Goal: Task Accomplishment & Management: Contribute content

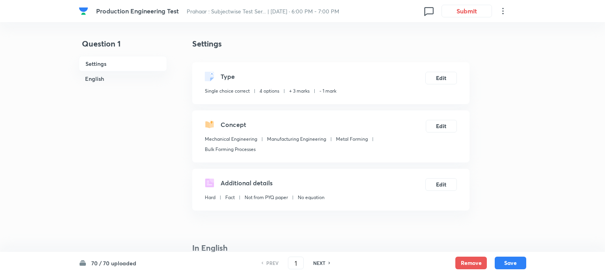
checkbox input "true"
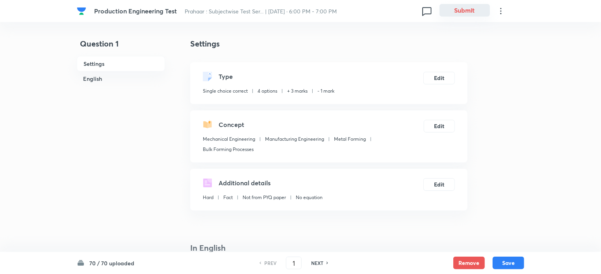
click at [464, 10] on button "Submit" at bounding box center [465, 10] width 50 height 13
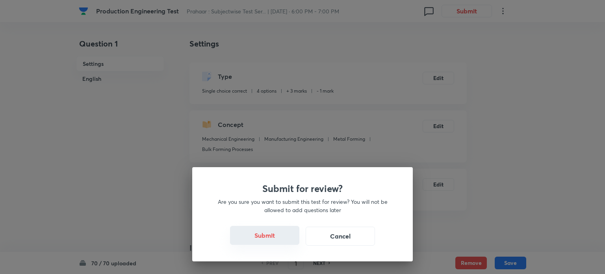
click at [262, 232] on button "Submit" at bounding box center [264, 235] width 69 height 19
click at [369, 118] on div "Submit for review? Are you sure you want to submit this test for review? You wi…" at bounding box center [302, 137] width 605 height 274
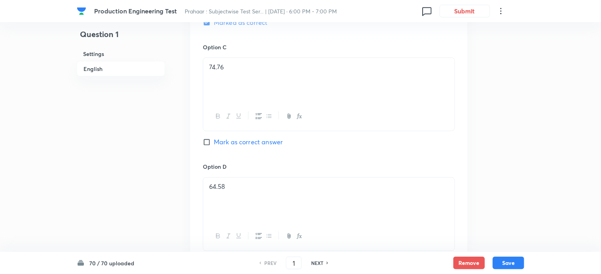
scroll to position [840, 0]
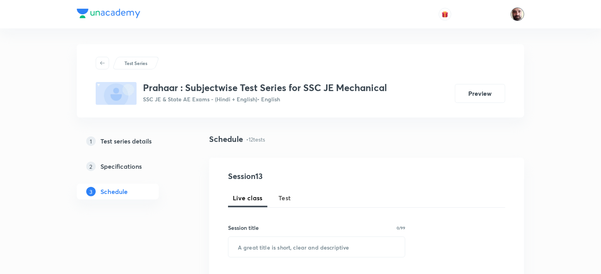
click at [517, 16] on img at bounding box center [517, 13] width 13 height 13
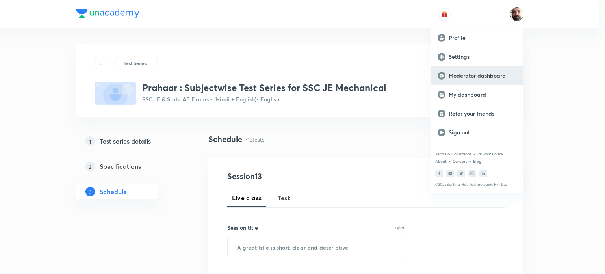
click at [473, 74] on p "Moderator dashboard" at bounding box center [483, 75] width 68 height 7
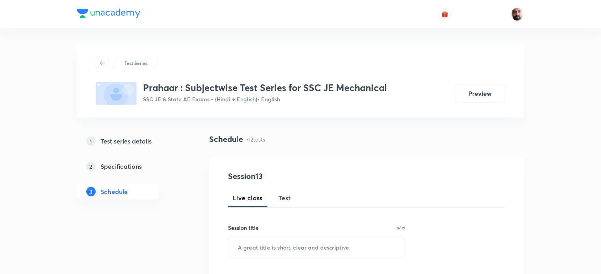
drag, startPoint x: 138, startPoint y: 143, endPoint x: 244, endPoint y: 143, distance: 106.8
click at [138, 143] on h5 "Test series details" at bounding box center [125, 140] width 51 height 9
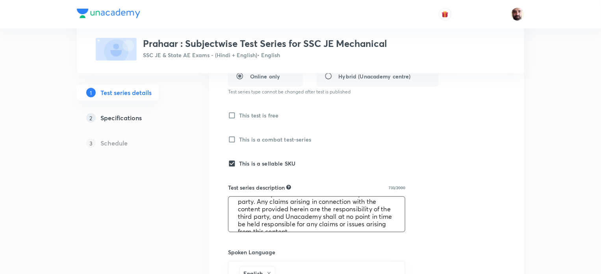
scroll to position [97, 0]
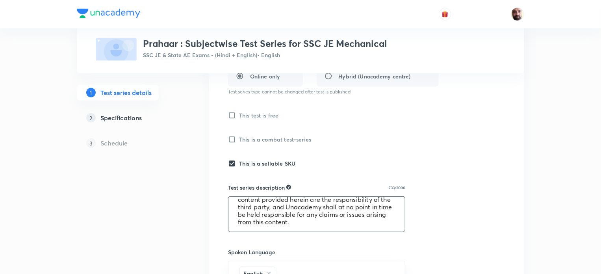
drag, startPoint x: 241, startPoint y: 205, endPoint x: 367, endPoint y: 226, distance: 127.9
click at [367, 226] on textarea ""Prahaar : Subjectwise Test Series for SSC JE Mechanical" is specifically desig…" at bounding box center [317, 214] width 177 height 35
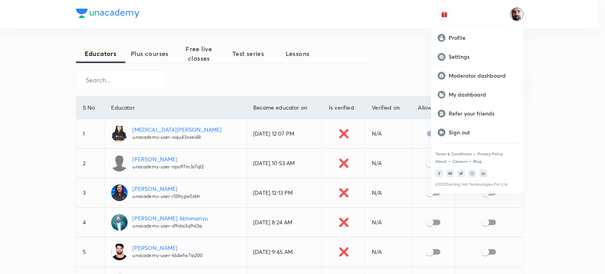
click at [372, 46] on div at bounding box center [302, 137] width 605 height 274
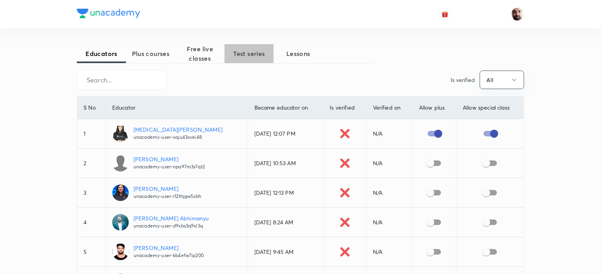
click at [254, 51] on span "Test series" at bounding box center [249, 53] width 49 height 9
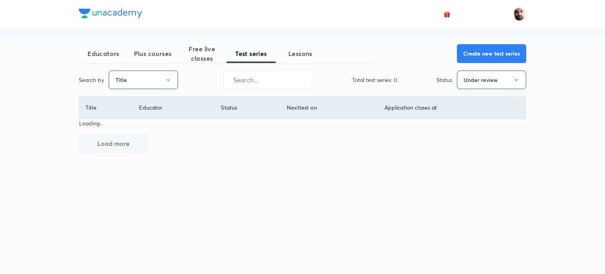
click at [169, 76] on button "Title" at bounding box center [143, 80] width 69 height 19
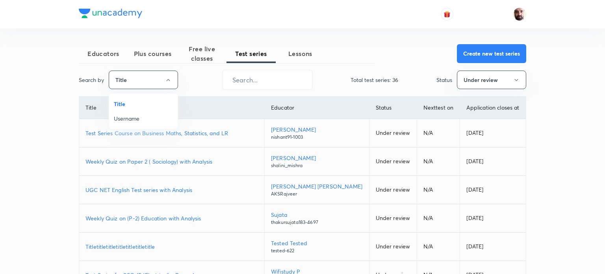
click at [136, 100] on span "Title" at bounding box center [143, 104] width 59 height 8
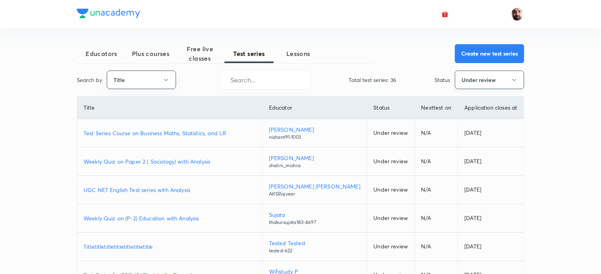
click at [515, 76] on button "Under review" at bounding box center [489, 80] width 69 height 19
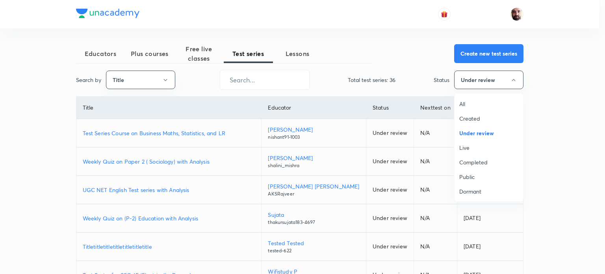
click at [463, 102] on span "All" at bounding box center [488, 104] width 59 height 8
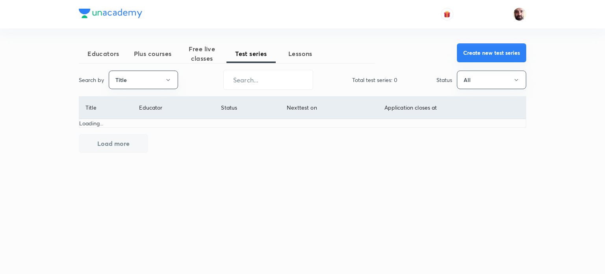
click at [490, 52] on button "Create new test series" at bounding box center [491, 52] width 69 height 19
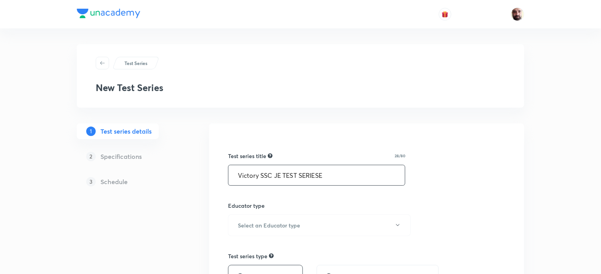
type input "Victory SSC JE TEST SERIESE"
click at [372, 74] on div "Test Series New Test Series" at bounding box center [301, 76] width 410 height 38
drag, startPoint x: 441, startPoint y: 71, endPoint x: 474, endPoint y: 95, distance: 40.9
click at [446, 75] on div "Test Series New Test Series" at bounding box center [301, 76] width 410 height 38
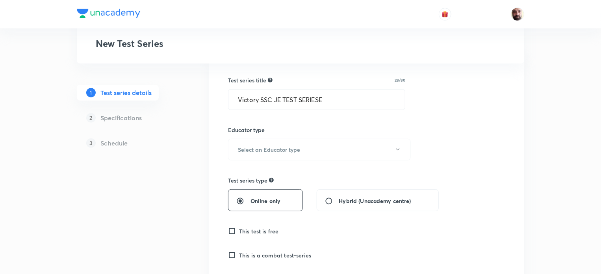
scroll to position [83, 0]
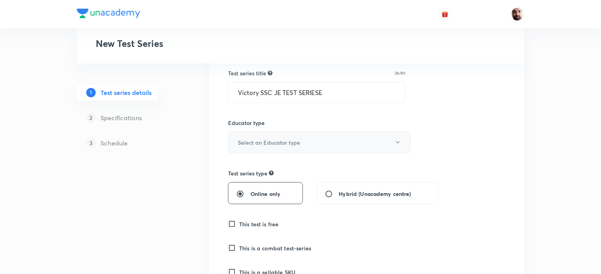
click at [398, 141] on icon "button" at bounding box center [398, 142] width 6 height 6
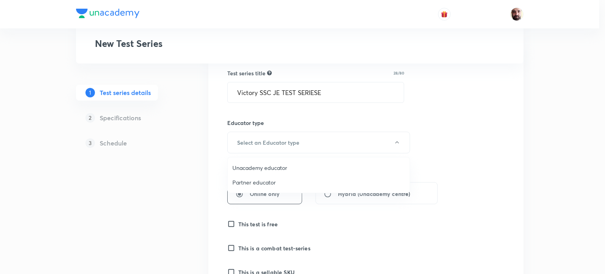
drag, startPoint x: 292, startPoint y: 165, endPoint x: 336, endPoint y: 163, distance: 44.2
click at [293, 165] on span "Unacademy educator" at bounding box center [318, 168] width 173 height 8
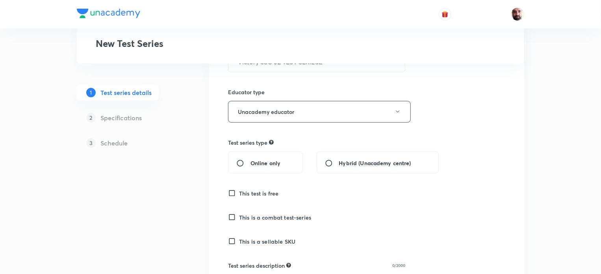
scroll to position [124, 0]
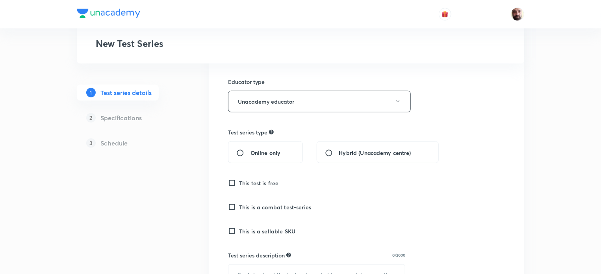
drag, startPoint x: 240, startPoint y: 154, endPoint x: 290, endPoint y: 161, distance: 51.0
click at [244, 153] on input "Online only" at bounding box center [243, 153] width 14 height 8
radio input "true"
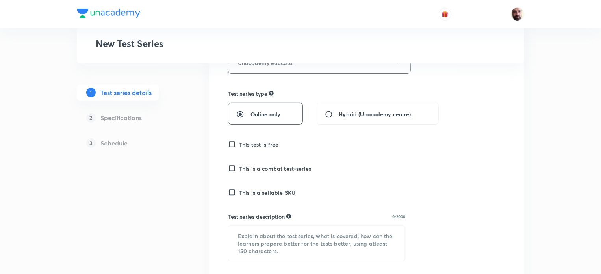
scroll to position [174, 0]
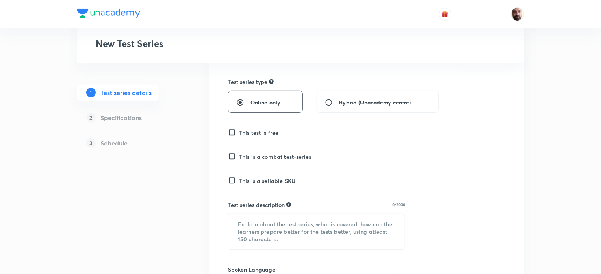
click at [232, 134] on input "This test is free" at bounding box center [233, 132] width 11 height 8
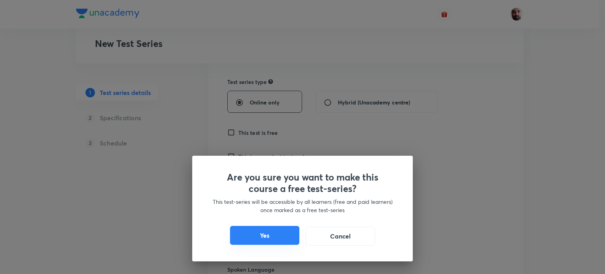
click at [271, 239] on button "Yes" at bounding box center [264, 235] width 69 height 19
checkbox input "true"
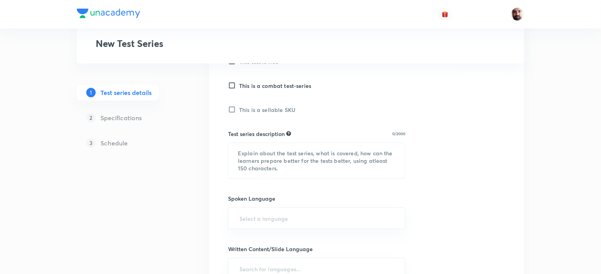
scroll to position [247, 0]
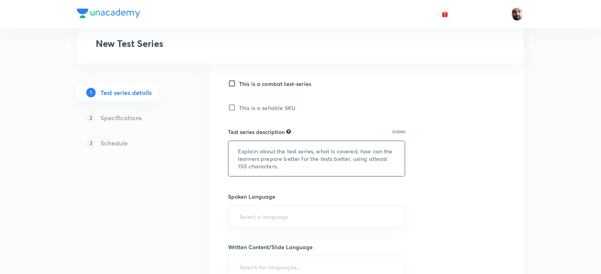
drag, startPoint x: 238, startPoint y: 149, endPoint x: 290, endPoint y: 156, distance: 52.9
click at [290, 156] on textarea at bounding box center [317, 158] width 177 height 35
paste textarea "Prahaar : Subjectwise Test Series for SSC JE Mechanical" is specifically design…"
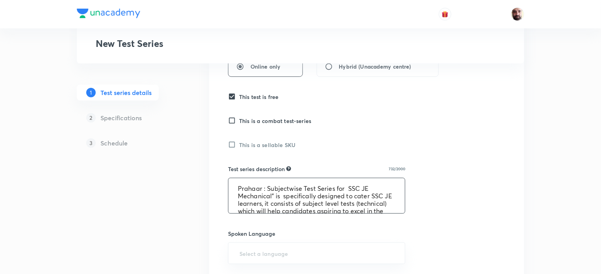
scroll to position [0, 0]
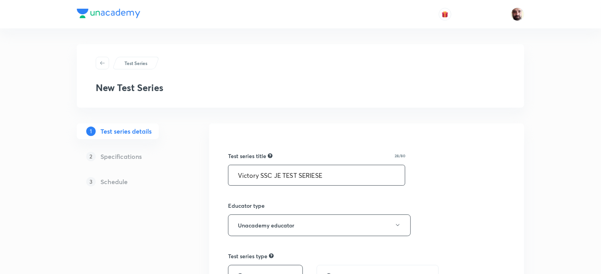
drag, startPoint x: 236, startPoint y: 175, endPoint x: 353, endPoint y: 175, distance: 117.0
click at [353, 175] on input "Victory SSC JE TEST SERIESE" at bounding box center [317, 175] width 177 height 20
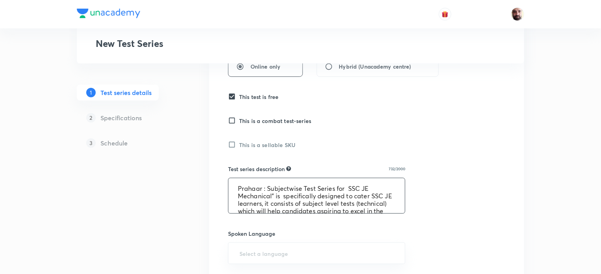
click at [262, 191] on textarea "Prahaar : Subjectwise Test Series for SSC JE Mechanical" is specifically design…" at bounding box center [317, 195] width 177 height 35
paste textarea "Victory SSC JE TEST SERIESE"
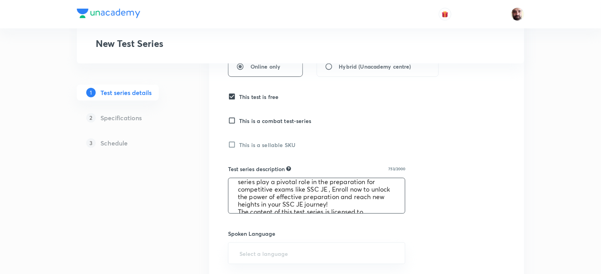
scroll to position [97, 0]
drag, startPoint x: 237, startPoint y: 186, endPoint x: 364, endPoint y: 212, distance: 130.3
click at [364, 212] on textarea "Victory SSC JE TEST SERIESE : Subjectwise Test Series for SSC JE Mechanical" is…" at bounding box center [317, 195] width 177 height 35
type textarea "Victory SSC JE TEST SERIESE : Subjectwise Test Series for SSC JE Mechanical" is…"
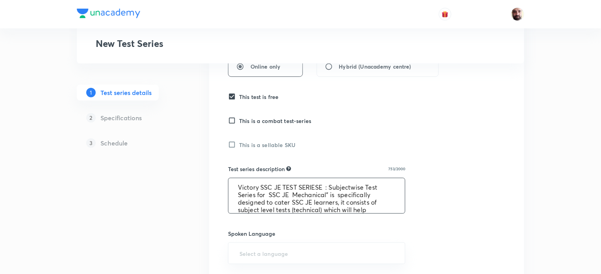
scroll to position [0, 0]
click at [284, 195] on textarea "Victory SSC JE TEST SERIESE : Subjectwise Test Series for SSC JE Mechanical" is…" at bounding box center [317, 195] width 177 height 35
click at [279, 193] on textarea "Victory SSC JE TEST SERIESE : Subjectwise Test Series for SSC JE Mechanical" is…" at bounding box center [317, 195] width 177 height 35
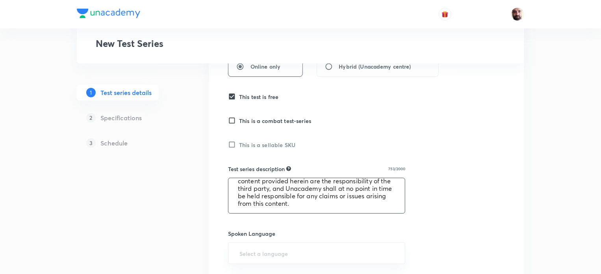
drag, startPoint x: 234, startPoint y: 188, endPoint x: 388, endPoint y: 212, distance: 155.9
click at [388, 212] on textarea "Victory SSC JE TEST SERIESE : Subjectwise Test Series for SSC JE Mechanical" is…" at bounding box center [317, 195] width 177 height 35
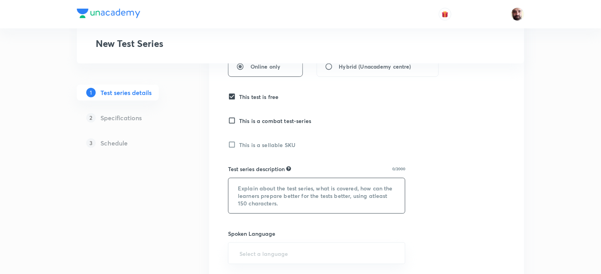
scroll to position [0, 0]
drag, startPoint x: 235, startPoint y: 187, endPoint x: 347, endPoint y: 201, distance: 112.8
click at [347, 201] on textarea at bounding box center [317, 195] width 177 height 35
paste textarea "Victory SSC JE Test Series This test series is specifically designed for SSC JE…"
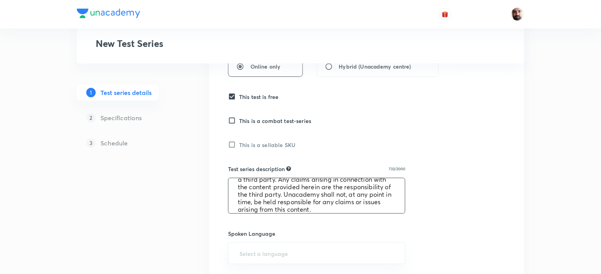
scroll to position [120, 0]
click at [351, 190] on textarea "Victory SSC JE Test Series This test series is specifically designed for SSC JE…" at bounding box center [317, 195] width 177 height 35
click at [394, 192] on textarea "Victory SSC JE Test Series This test series is specifically designed for SSC JE…" at bounding box center [317, 195] width 177 height 35
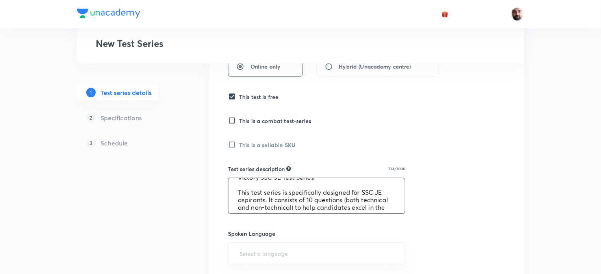
scroll to position [0, 0]
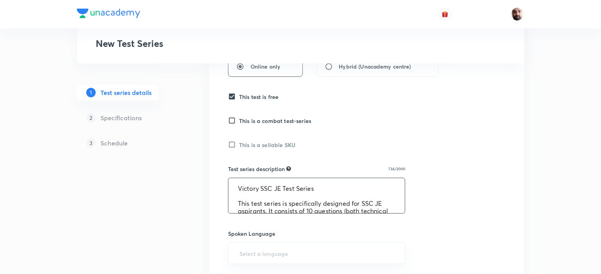
type textarea "Victory SSC JE Test Series This test series is specifically designed for SSC JE…"
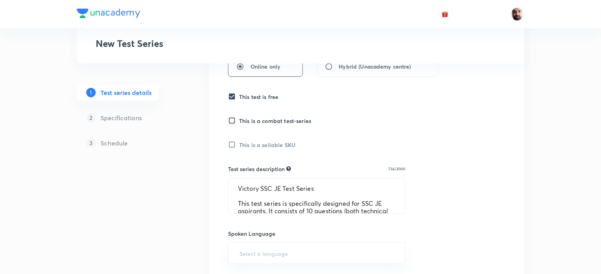
click at [442, 180] on div "Test series title 28/80 Victory SSC JE TEST SERIESE ​ Educator type Unacademy e…" at bounding box center [366, 211] width 277 height 571
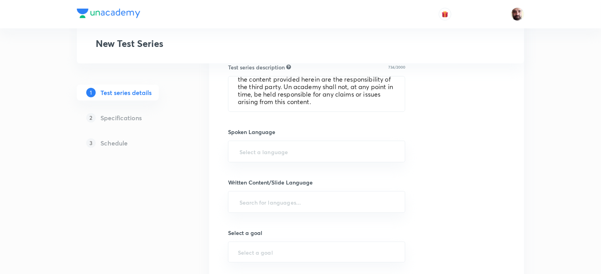
scroll to position [307, 0]
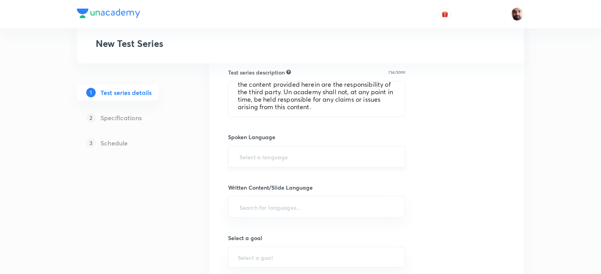
click at [336, 159] on input "text" at bounding box center [317, 156] width 158 height 15
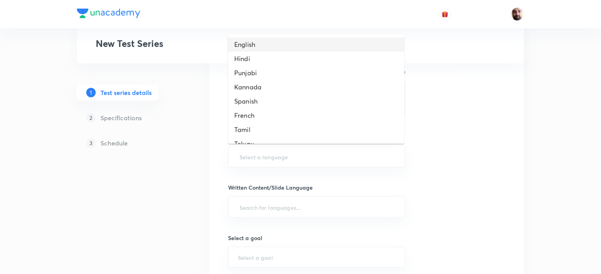
click at [252, 45] on li "English" at bounding box center [316, 44] width 177 height 14
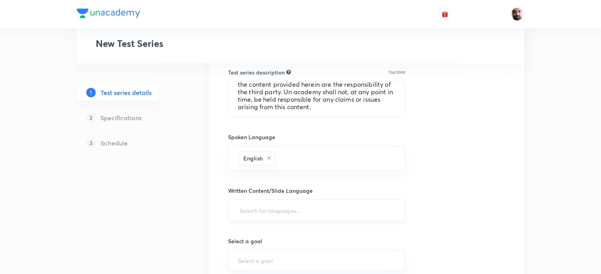
click at [277, 210] on input "text" at bounding box center [317, 210] width 158 height 15
click at [450, 176] on div "Test series title 28/80 Victory SSC JE TEST SERIESE ​ Educator type Unacademy e…" at bounding box center [366, 116] width 277 height 574
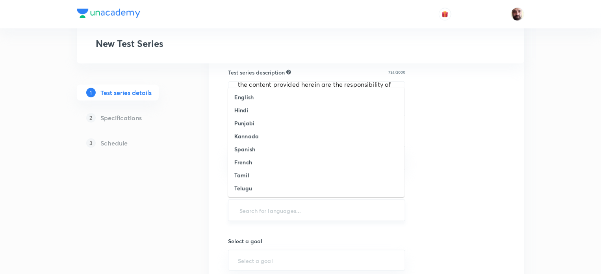
click at [281, 211] on input "text" at bounding box center [317, 210] width 158 height 15
click at [240, 98] on h6 "English" at bounding box center [243, 97] width 19 height 8
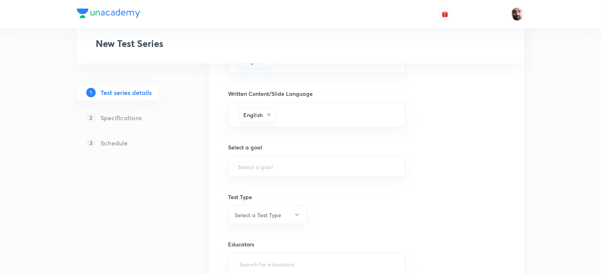
scroll to position [419, 0]
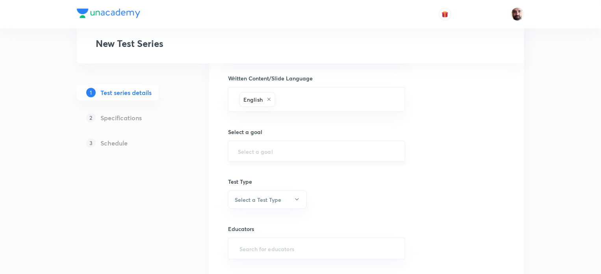
click at [275, 151] on input "text" at bounding box center [317, 150] width 158 height 7
type input "s"
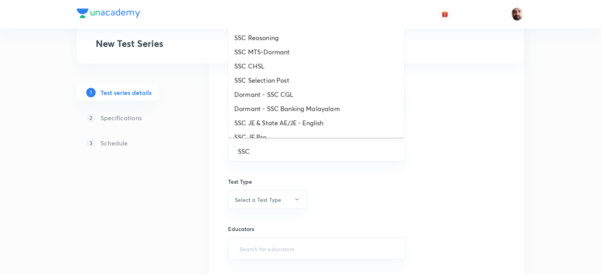
scroll to position [308, 0]
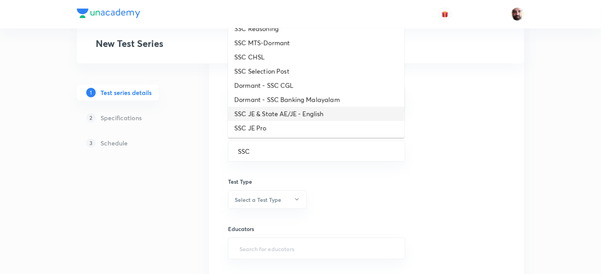
drag, startPoint x: 284, startPoint y: 112, endPoint x: 309, endPoint y: 127, distance: 29.5
click at [284, 113] on li "SSC JE & State AE/JE - English" at bounding box center [316, 114] width 177 height 14
type input "SSC JE & State AE/JE - English"
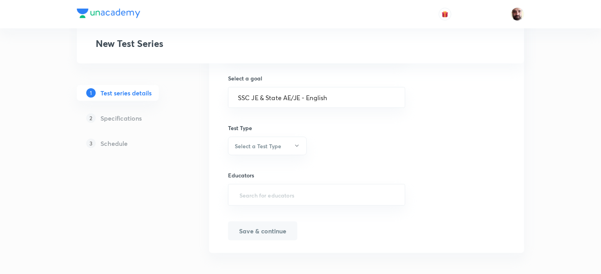
scroll to position [475, 0]
click at [296, 141] on icon "button" at bounding box center [297, 143] width 6 height 6
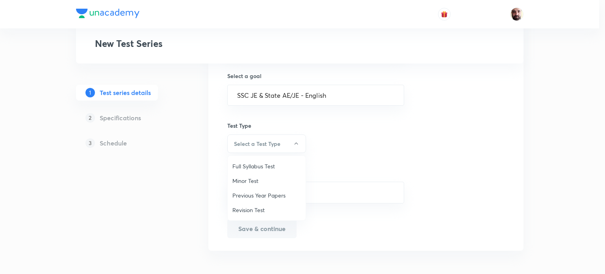
click at [266, 179] on span "Minor Test" at bounding box center [266, 181] width 69 height 8
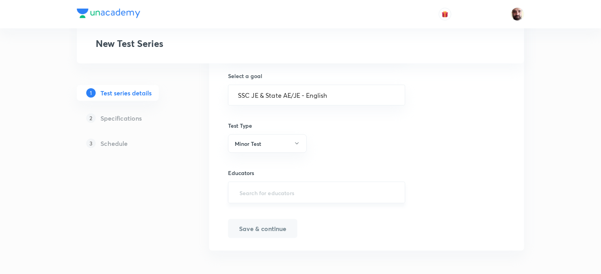
click at [272, 189] on input "text" at bounding box center [317, 192] width 158 height 15
click at [325, 188] on input "text" at bounding box center [317, 192] width 158 height 15
click at [325, 189] on input "text" at bounding box center [317, 192] width 158 height 15
click at [243, 191] on input "text" at bounding box center [317, 192] width 158 height 15
type input "S"
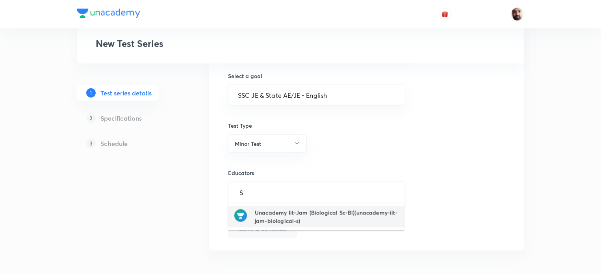
click at [258, 191] on input "S" at bounding box center [317, 192] width 158 height 15
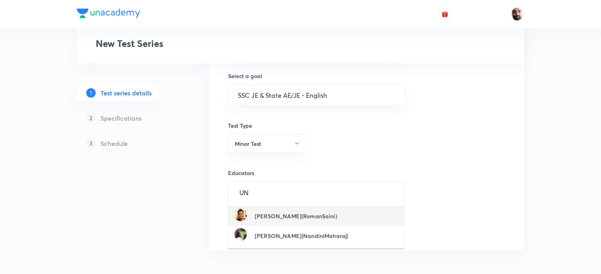
click at [260, 190] on input "UN" at bounding box center [317, 192] width 158 height 15
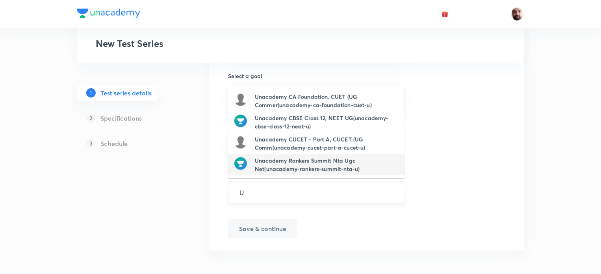
click at [288, 195] on input "U" at bounding box center [317, 192] width 158 height 15
type input "U"
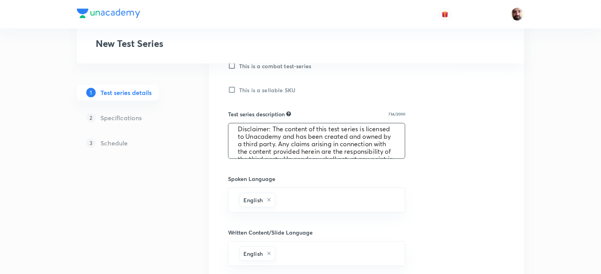
scroll to position [79, 0]
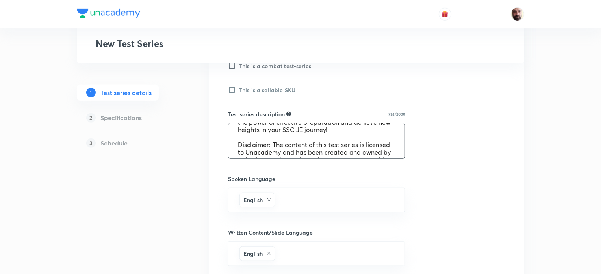
drag, startPoint x: 279, startPoint y: 152, endPoint x: 288, endPoint y: 157, distance: 10.8
click at [282, 154] on textarea "Victory SSC JE Test Series This test series is specifically designed for SSC JE…" at bounding box center [317, 140] width 177 height 35
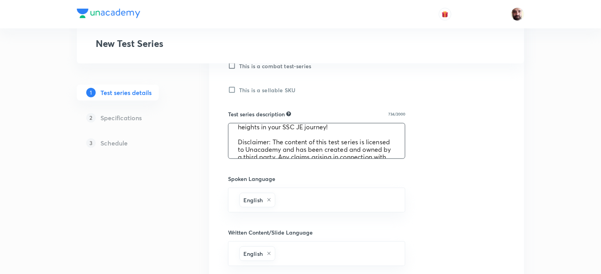
click at [288, 157] on textarea "Victory SSC JE Test Series This test series is specifically designed for SSC JE…" at bounding box center [317, 140] width 177 height 35
click at [279, 151] on textarea "Victory SSC JE Test Series This test series is specifically designed for SSC JE…" at bounding box center [317, 140] width 177 height 35
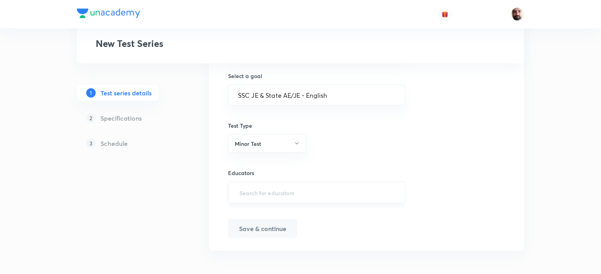
type textarea "Victory SSC JE Test Series This test series is specifically designed for SSC JE…"
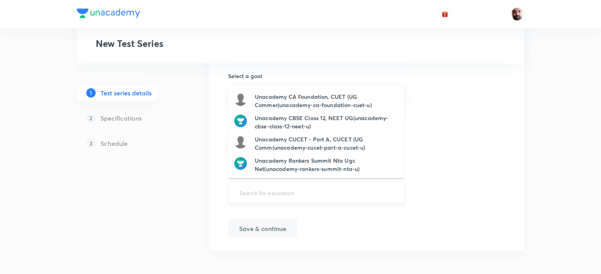
click at [274, 191] on input "text" at bounding box center [317, 192] width 158 height 15
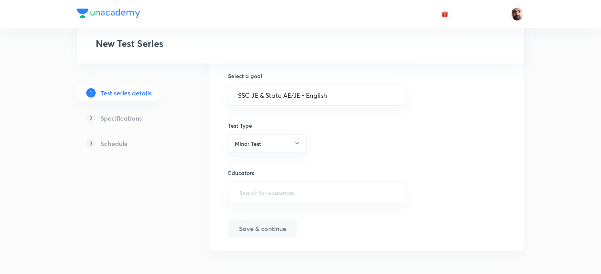
click at [256, 194] on input "text" at bounding box center [317, 192] width 158 height 15
click at [271, 192] on input "text" at bounding box center [317, 192] width 158 height 15
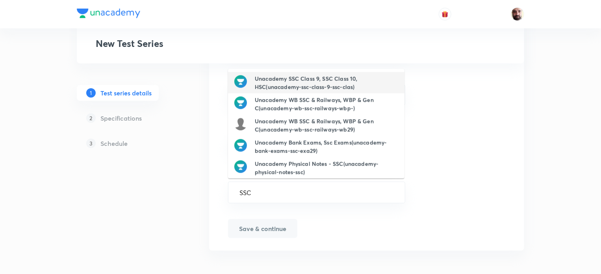
type input "SSC"
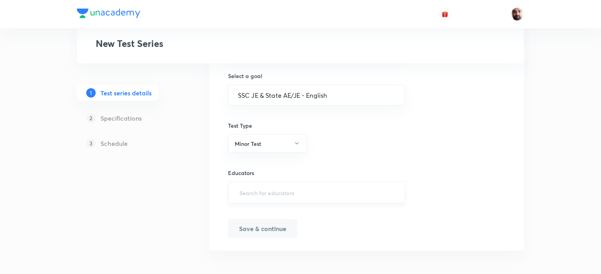
click at [255, 191] on input "text" at bounding box center [317, 192] width 158 height 15
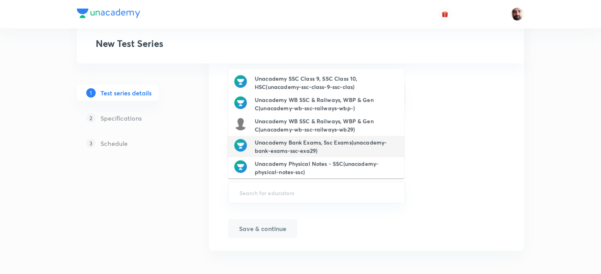
scroll to position [108, 0]
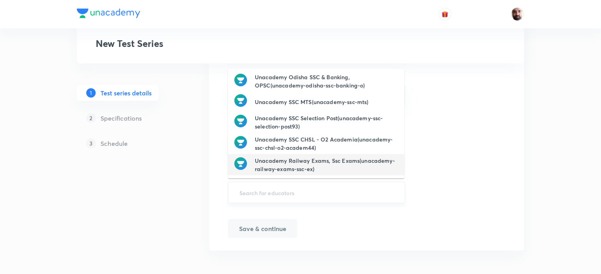
click at [265, 191] on input "text" at bounding box center [317, 192] width 158 height 15
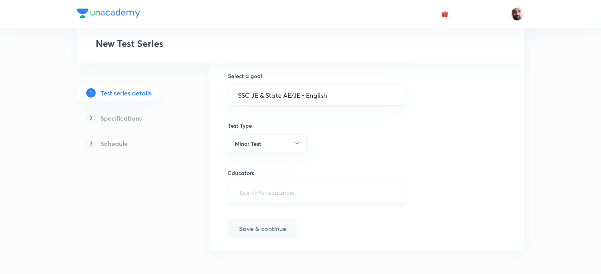
type input "U"
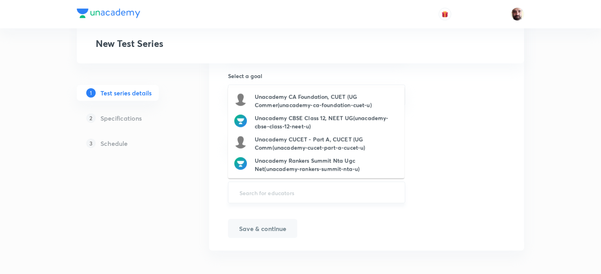
click at [260, 191] on input "text" at bounding box center [317, 192] width 158 height 15
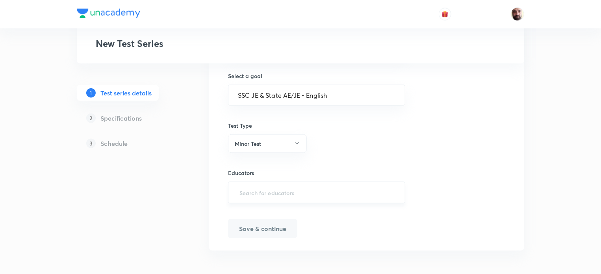
click at [267, 189] on input "text" at bounding box center [317, 192] width 158 height 15
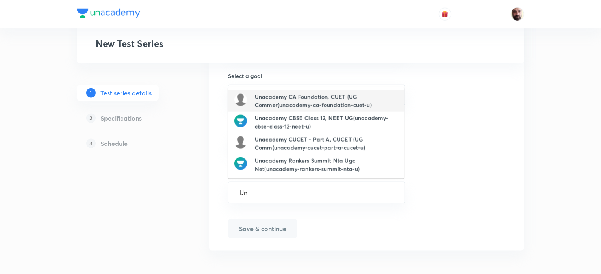
type input "Un"
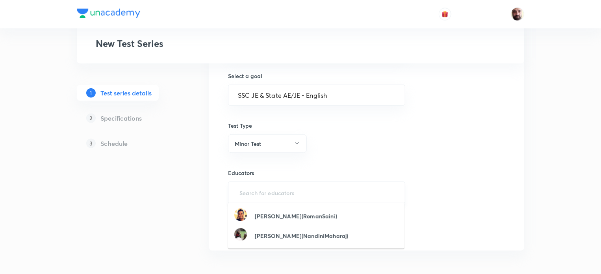
click at [255, 190] on input "text" at bounding box center [317, 192] width 158 height 15
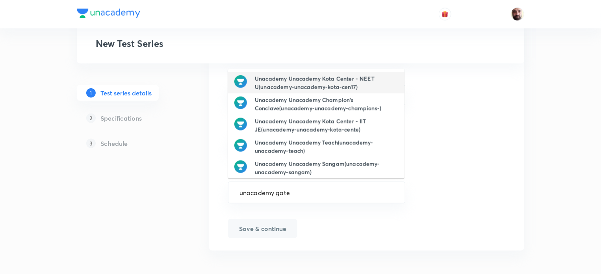
type input "unacademy gate"
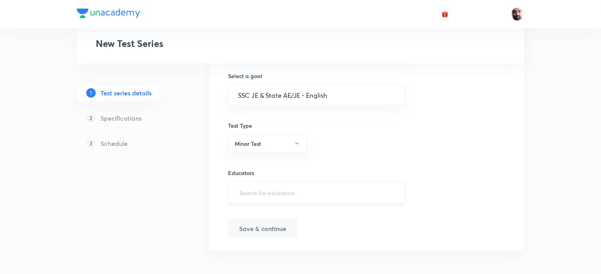
click at [256, 192] on input "text" at bounding box center [317, 192] width 158 height 15
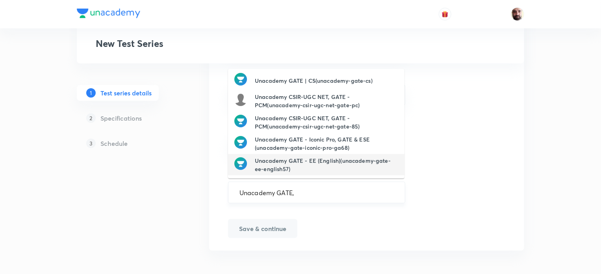
click at [304, 189] on input "Unacademy GATE," at bounding box center [317, 192] width 158 height 15
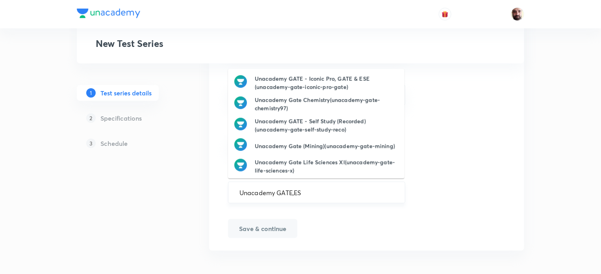
type input "Unacademy GATE,ESE"
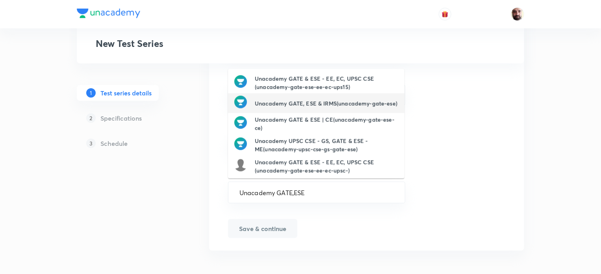
click at [316, 101] on h6 "Unacademy GATE, ESE & IRMS(unacademy-gate-ese)" at bounding box center [326, 103] width 143 height 8
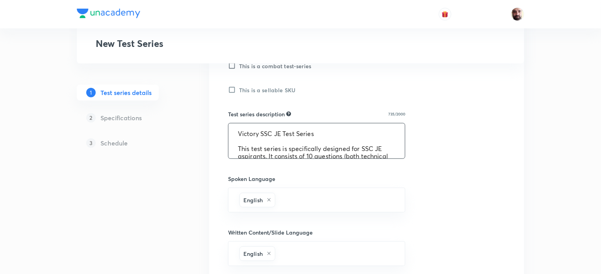
click at [373, 160] on div "Test series title 28/80 Victory SSC JE TEST SERIESE ​ Educator type Unacademy e…" at bounding box center [366, 161] width 277 height 580
click at [371, 158] on div "Test series title 28/80 Victory SSC JE TEST SERIESE ​ Educator type Unacademy e…" at bounding box center [366, 161] width 277 height 580
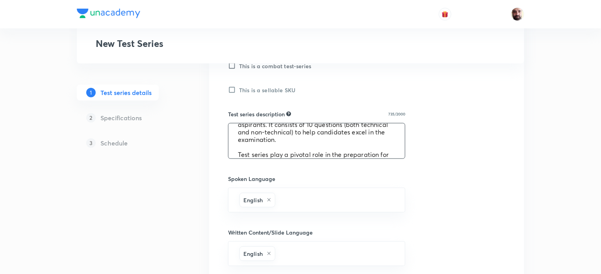
scroll to position [120, 0]
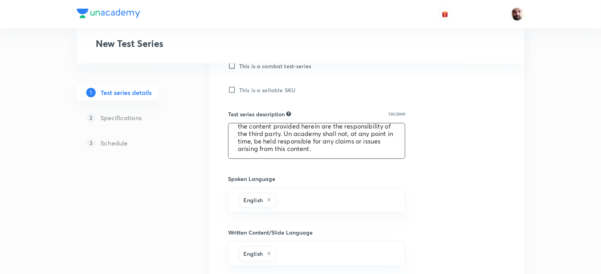
drag, startPoint x: 237, startPoint y: 130, endPoint x: 407, endPoint y: 171, distance: 175.0
click at [407, 171] on div "Test series title 28/80 Victory SSC JE TEST SERIESE ​ Educator type Unacademy e…" at bounding box center [366, 161] width 277 height 580
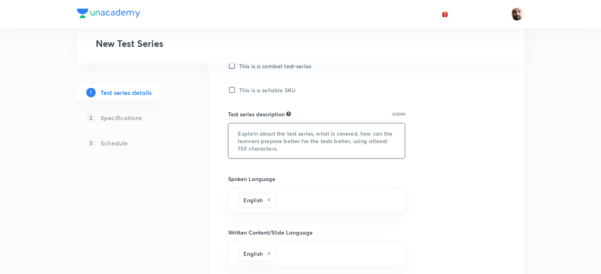
scroll to position [0, 0]
click at [277, 139] on textarea at bounding box center [317, 140] width 177 height 35
paste textarea "Victory SSC JE Test Series This test series is specifically designed for SSC JE…"
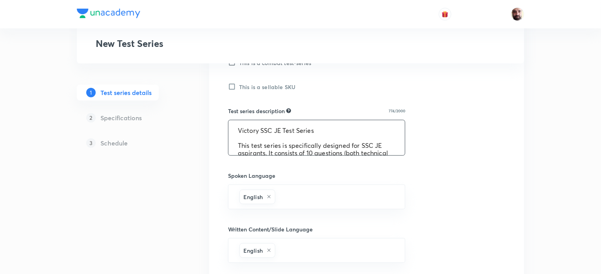
scroll to position [58, 0]
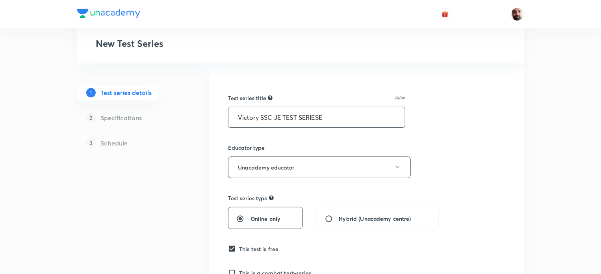
type textarea "Victory SSC JE Test Series This test series is specifically designed for SSC JE…"
click at [329, 118] on input "Victory SSC JE TEST SERIESE" at bounding box center [317, 117] width 177 height 20
click at [280, 118] on input "Victory SSC JE TEST SERIES" at bounding box center [317, 117] width 177 height 20
click at [372, 121] on input "Victory SSC JE SCHOLARSHIP TEST SERIES" at bounding box center [317, 117] width 177 height 20
drag, startPoint x: 259, startPoint y: 117, endPoint x: 262, endPoint y: 121, distance: 4.3
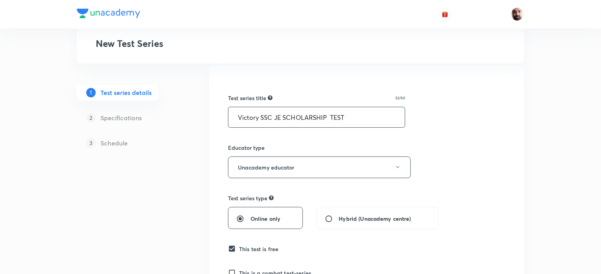
click at [260, 118] on input "Victory SSC JE SCHOLARSHIP TEST" at bounding box center [317, 117] width 177 height 20
drag, startPoint x: 235, startPoint y: 115, endPoint x: 383, endPoint y: 130, distance: 148.9
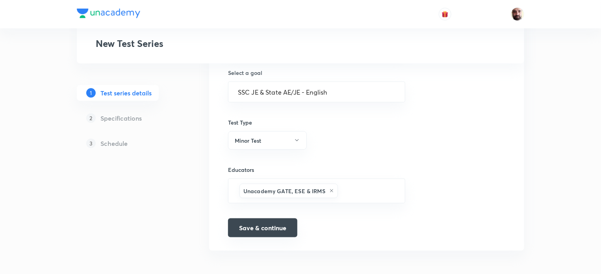
click at [273, 227] on button "Save & continue" at bounding box center [262, 227] width 69 height 19
type input "VICTORY SSC JE SCHOLARSHIP TEST"
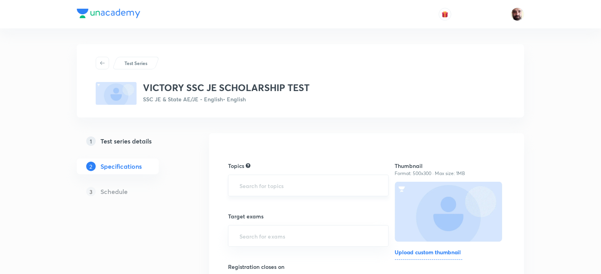
click at [273, 184] on input "text" at bounding box center [308, 185] width 141 height 15
type input "R"
type input "VERBAL"
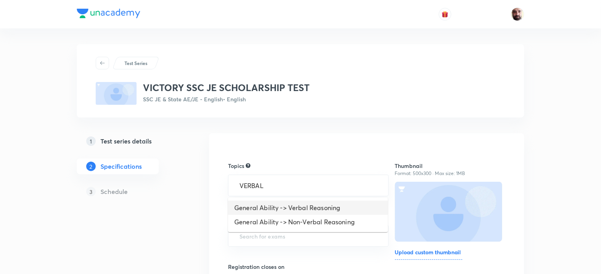
click at [275, 210] on li "General Ability -> Verbal Reasoning" at bounding box center [308, 208] width 160 height 14
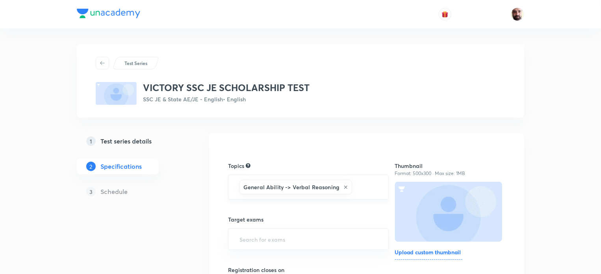
click at [362, 190] on input "text" at bounding box center [366, 187] width 25 height 15
click at [333, 211] on li "General Ability -> Non-Verbal Reasoning" at bounding box center [308, 211] width 160 height 14
click at [364, 200] on div "General Ability -> Verbal Reasoning General Ability -> Non-Verbal Reasoning ​" at bounding box center [308, 203] width 161 height 57
click at [306, 217] on input "text" at bounding box center [308, 221] width 141 height 15
type input "RE"
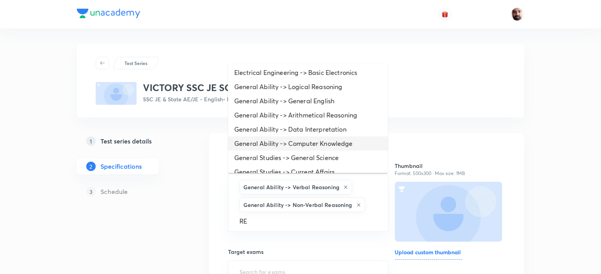
scroll to position [445, 0]
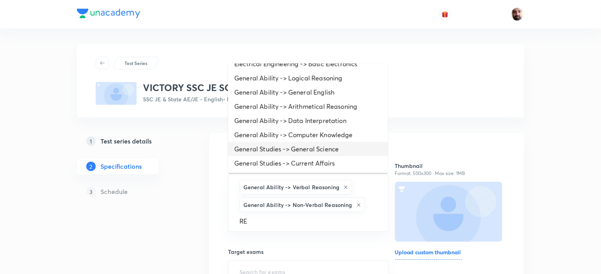
click at [301, 148] on li "General Studies -> General Science" at bounding box center [308, 149] width 160 height 14
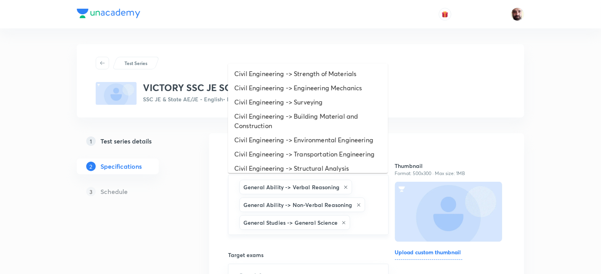
click at [357, 224] on input "text" at bounding box center [365, 222] width 27 height 15
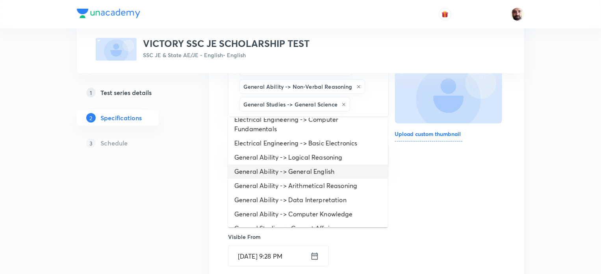
scroll to position [431, 0]
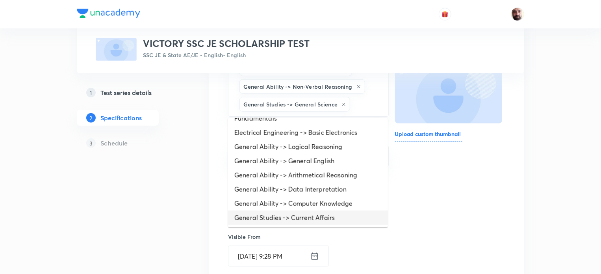
click at [310, 217] on li "General Studies -> Current Affairs" at bounding box center [308, 217] width 160 height 14
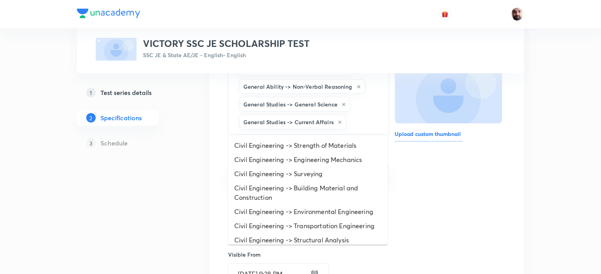
click at [362, 126] on input "text" at bounding box center [363, 122] width 31 height 15
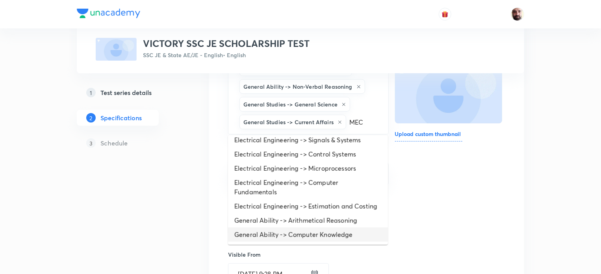
scroll to position [0, 0]
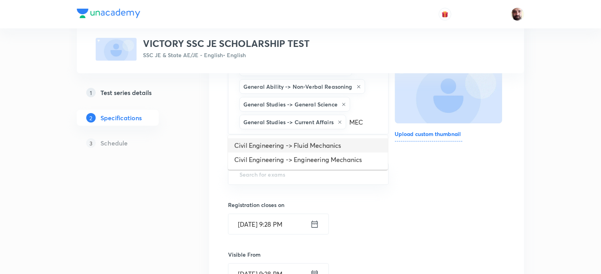
click at [369, 121] on input "MEC" at bounding box center [363, 122] width 31 height 15
type input "M"
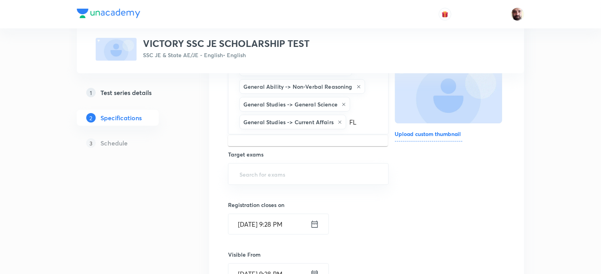
type input "F"
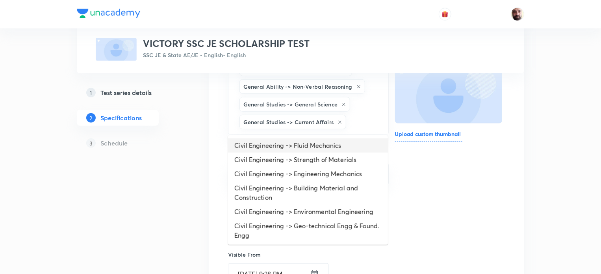
click at [284, 145] on li "Civil Engineering -> Fluid Mechanics" at bounding box center [308, 145] width 160 height 14
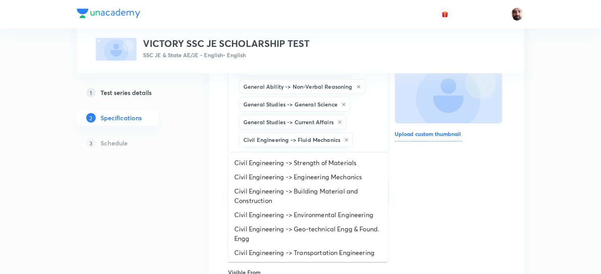
click at [364, 136] on input "text" at bounding box center [367, 139] width 24 height 15
click at [317, 161] on li "Civil Engineering -> Strength of Materials" at bounding box center [308, 163] width 160 height 14
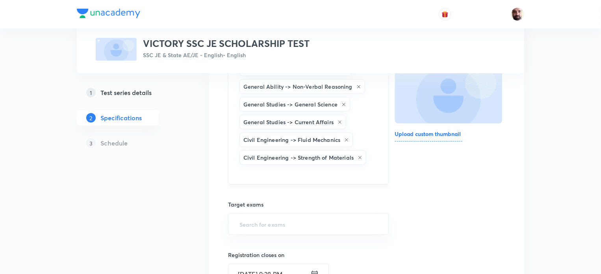
click at [372, 140] on div "General Ability -> Verbal Reasoning General Ability -> Non-Verbal Reasoning Gen…" at bounding box center [308, 120] width 161 height 128
click at [375, 157] on div "General Ability -> Verbal Reasoning General Ability -> Non-Verbal Reasoning Gen…" at bounding box center [308, 120] width 161 height 128
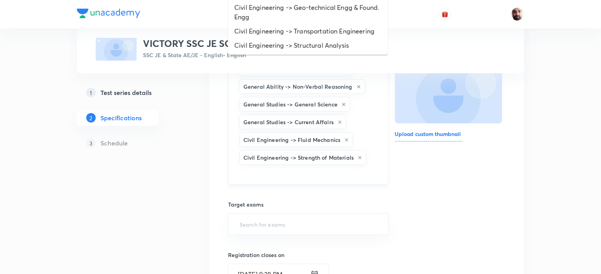
click at [355, 170] on input "text" at bounding box center [308, 173] width 141 height 15
click at [306, 44] on li "Civil Engineering -> Structural Analysis" at bounding box center [308, 45] width 160 height 14
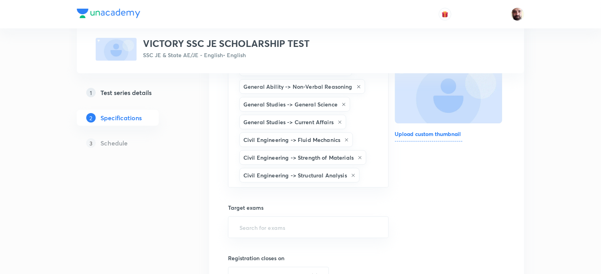
click at [297, 193] on div "Topics General Ability -> Verbal Reasoning General Ability -> Non-Verbal Reason…" at bounding box center [308, 273] width 161 height 491
click at [377, 173] on input "text" at bounding box center [370, 175] width 18 height 15
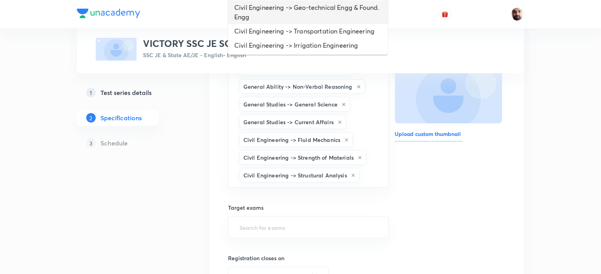
click at [318, 7] on li "Civil Engineering -> Geo-technical Engg & Found. Engg" at bounding box center [308, 12] width 160 height 24
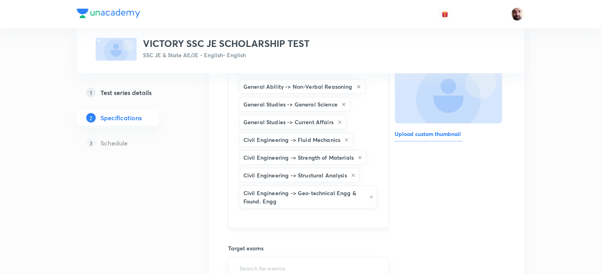
click at [368, 215] on input "text" at bounding box center [308, 217] width 141 height 15
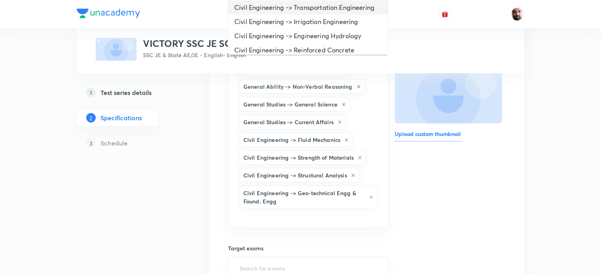
click at [312, 5] on li "Civil Engineering -> Transportation Engineering" at bounding box center [308, 7] width 160 height 14
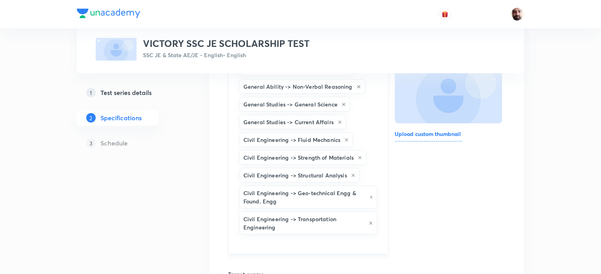
drag, startPoint x: 313, startPoint y: 243, endPoint x: 329, endPoint y: 178, distance: 66.9
click at [315, 239] on input "text" at bounding box center [308, 243] width 141 height 15
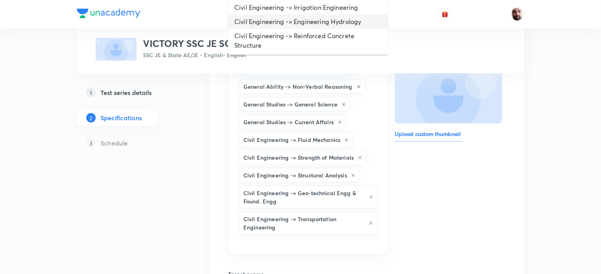
drag, startPoint x: 304, startPoint y: 20, endPoint x: 320, endPoint y: 54, distance: 37.4
click at [305, 19] on li "Civil Engineering -> Engineering Hydrology" at bounding box center [308, 22] width 160 height 14
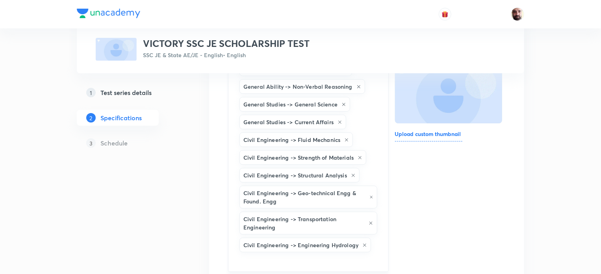
drag, startPoint x: 296, startPoint y: 259, endPoint x: 297, endPoint y: 247, distance: 12.3
click at [296, 259] on input "text" at bounding box center [308, 261] width 141 height 15
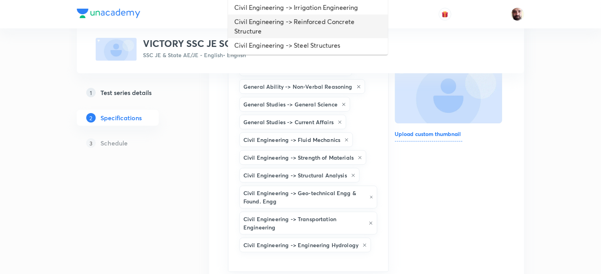
click at [307, 19] on li "Civil Engineering -> Reinforced Concrete Structure" at bounding box center [308, 27] width 160 height 24
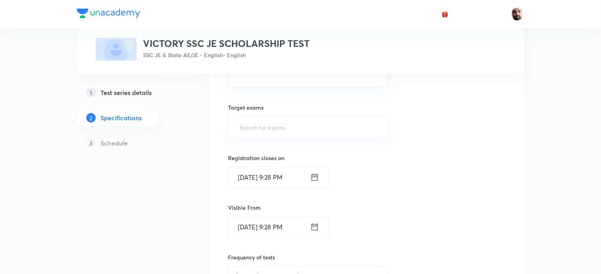
scroll to position [263, 0]
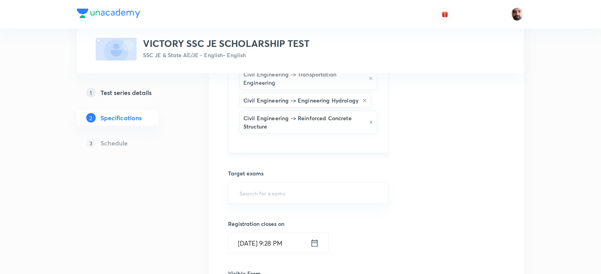
click at [260, 137] on input "text" at bounding box center [308, 142] width 141 height 15
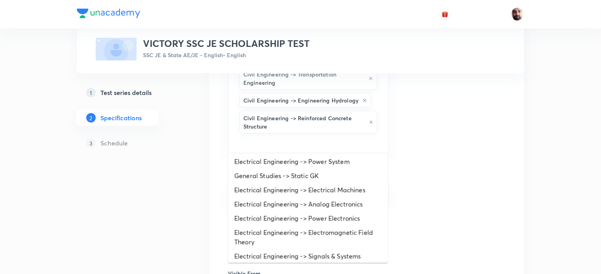
scroll to position [0, 0]
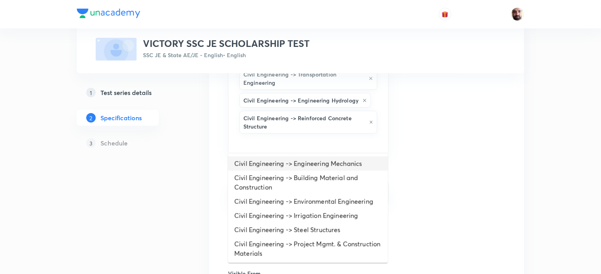
click at [320, 165] on li "Civil Engineering -> Engineering Mechanics" at bounding box center [308, 163] width 160 height 14
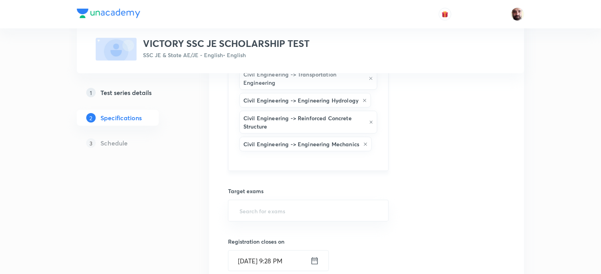
click at [286, 160] on input "text" at bounding box center [308, 160] width 141 height 15
click at [269, 160] on input "text" at bounding box center [308, 160] width 141 height 15
type input "C"
click at [268, 216] on input "text" at bounding box center [308, 210] width 141 height 15
click at [381, 209] on div "​" at bounding box center [308, 211] width 161 height 22
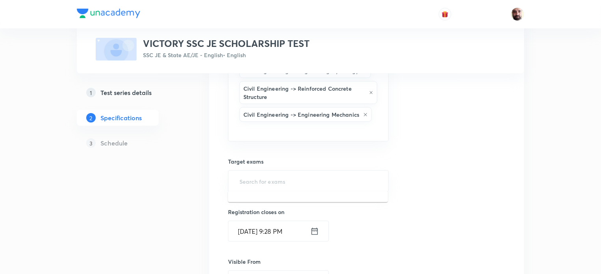
scroll to position [315, 0]
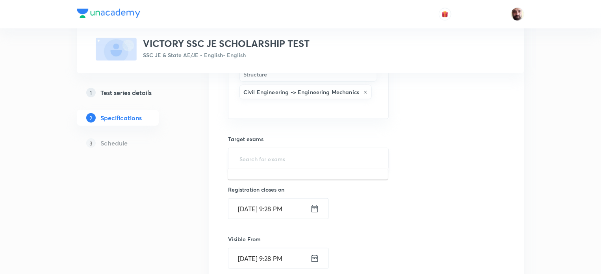
click at [270, 158] on input "text" at bounding box center [308, 158] width 141 height 15
type input "2"
click at [258, 152] on input "text" at bounding box center [308, 158] width 141 height 15
type input "SS"
click at [266, 177] on li "SSC JE Exam" at bounding box center [308, 179] width 160 height 14
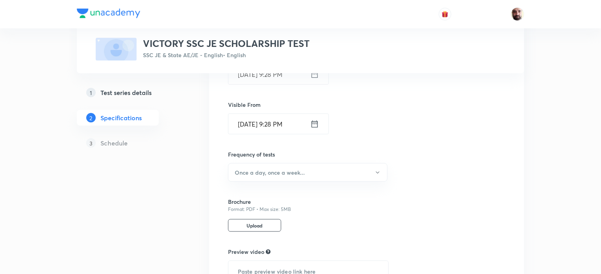
scroll to position [447, 0]
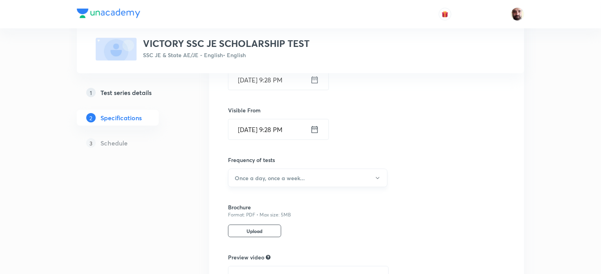
click at [379, 175] on icon "button" at bounding box center [378, 178] width 6 height 6
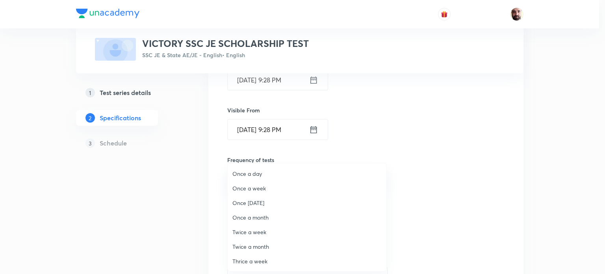
drag, startPoint x: 259, startPoint y: 187, endPoint x: 331, endPoint y: 185, distance: 72.1
click at [260, 187] on span "Once a week" at bounding box center [306, 188] width 149 height 8
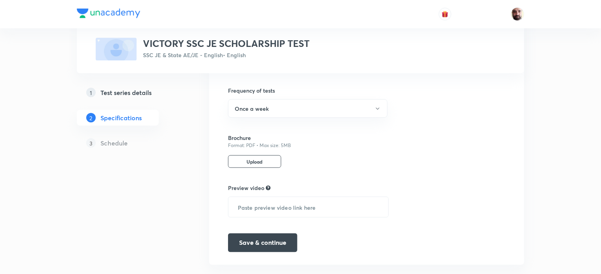
scroll to position [529, 0]
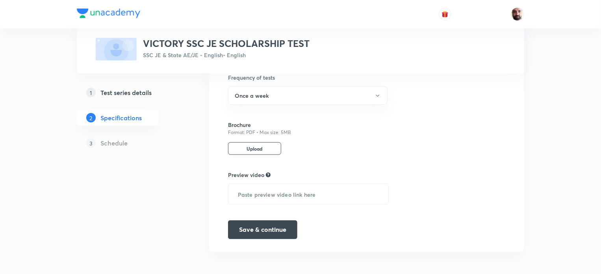
drag, startPoint x: 267, startPoint y: 224, endPoint x: 336, endPoint y: 232, distance: 69.8
click at [271, 226] on button "Save & continue" at bounding box center [262, 229] width 69 height 19
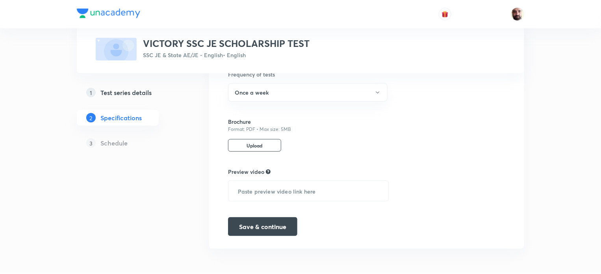
scroll to position [504, 0]
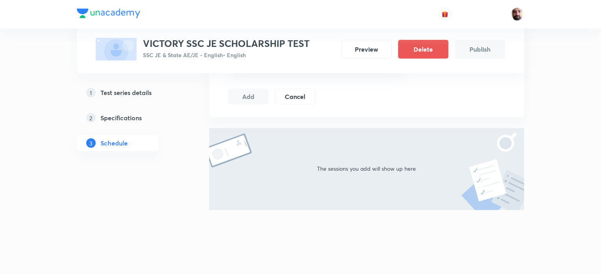
scroll to position [124, 0]
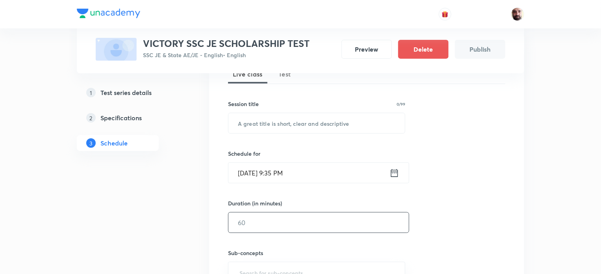
click at [277, 224] on input "text" at bounding box center [319, 222] width 180 height 20
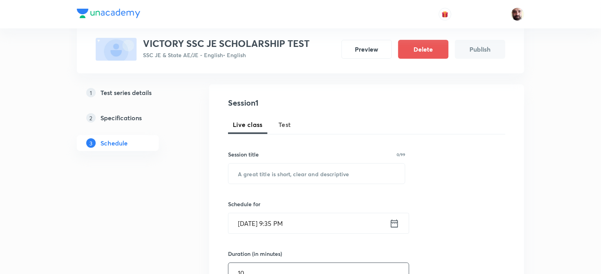
scroll to position [72, 0]
type input "10"
click at [282, 123] on span "Test" at bounding box center [285, 125] width 13 height 9
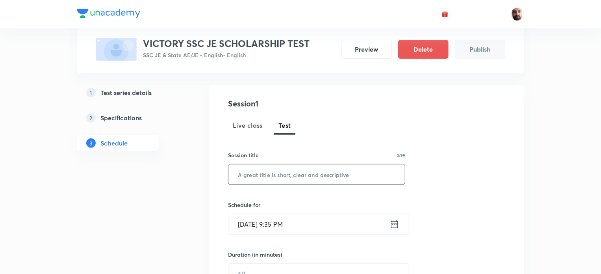
click at [261, 175] on input "text" at bounding box center [317, 174] width 177 height 20
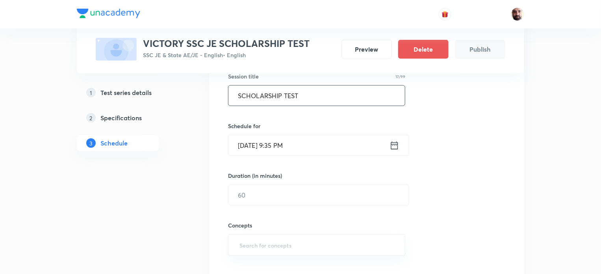
scroll to position [153, 0]
type input "SCHOLARSHIP TEST"
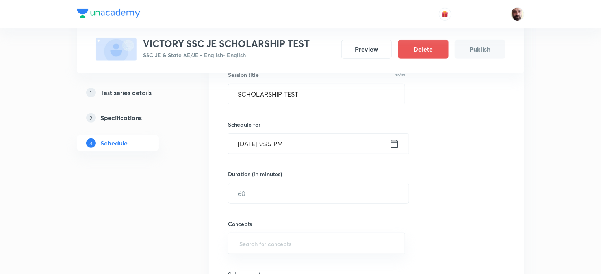
click at [391, 145] on icon at bounding box center [395, 143] width 10 height 11
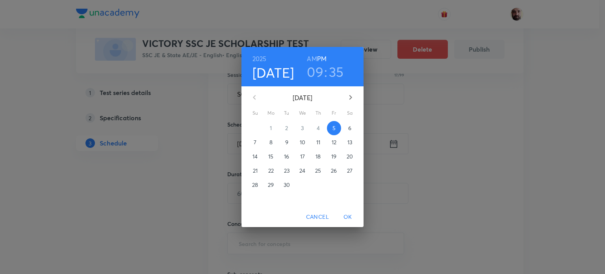
click at [271, 141] on p "8" at bounding box center [271, 142] width 3 height 8
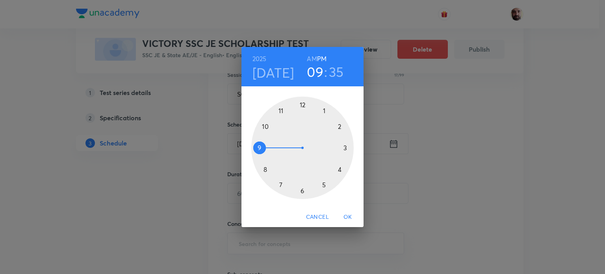
click at [279, 110] on div at bounding box center [302, 148] width 102 height 102
click at [303, 105] on div at bounding box center [302, 148] width 102 height 102
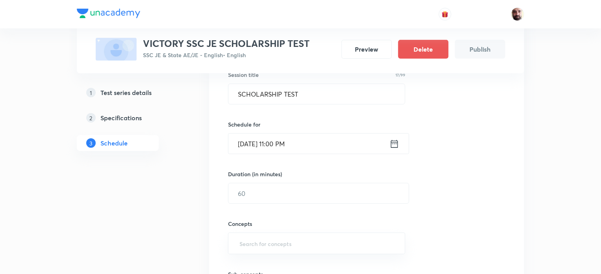
click at [397, 141] on icon at bounding box center [395, 143] width 10 height 11
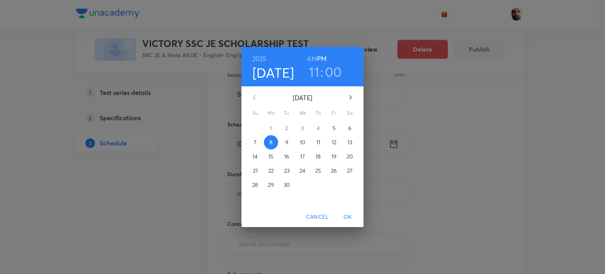
click at [312, 58] on h6 "AM" at bounding box center [312, 58] width 10 height 11
click at [330, 73] on h3 "00" at bounding box center [333, 71] width 17 height 17
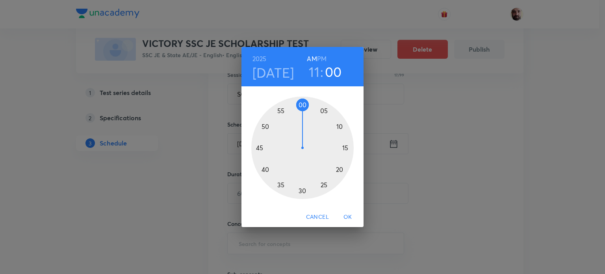
click at [324, 110] on div at bounding box center [302, 148] width 102 height 102
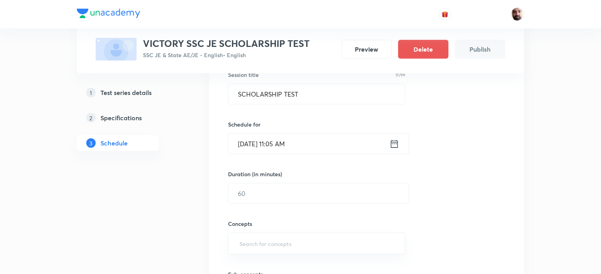
click at [397, 144] on icon at bounding box center [395, 143] width 10 height 11
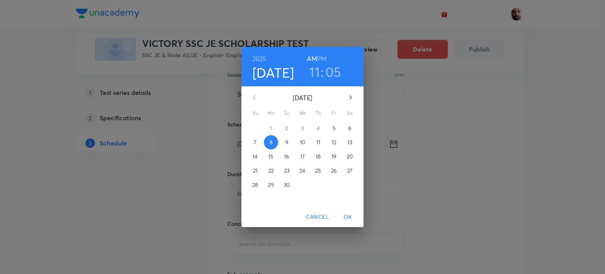
click at [314, 58] on h6 "AM" at bounding box center [312, 58] width 10 height 11
click at [325, 57] on h6 "PM" at bounding box center [321, 58] width 9 height 11
click at [314, 58] on h6 "AM" at bounding box center [312, 58] width 10 height 11
click at [331, 72] on h3 "05" at bounding box center [333, 71] width 16 height 17
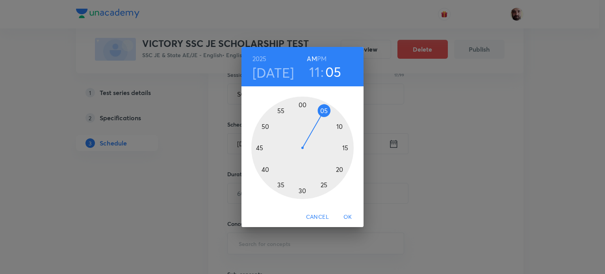
click at [304, 105] on div at bounding box center [302, 148] width 102 height 102
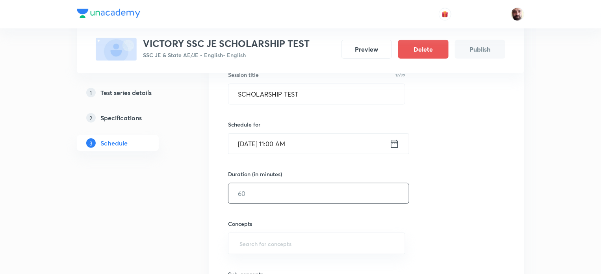
click at [264, 193] on input "text" at bounding box center [319, 193] width 180 height 20
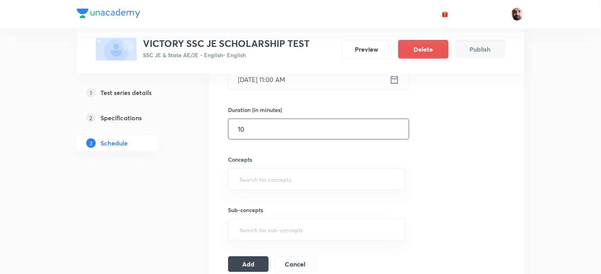
scroll to position [218, 0]
type input "10"
click at [271, 177] on input "text" at bounding box center [317, 178] width 158 height 15
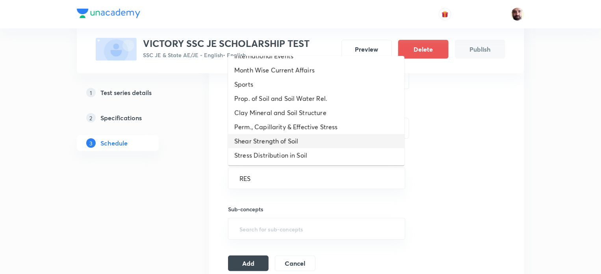
scroll to position [0, 0]
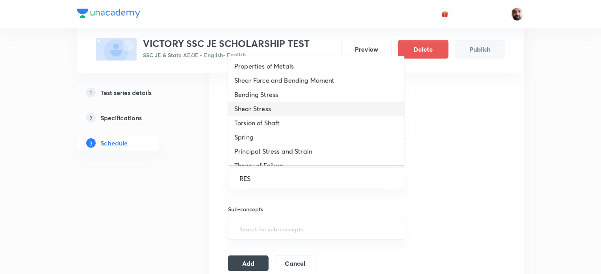
type input "RES"
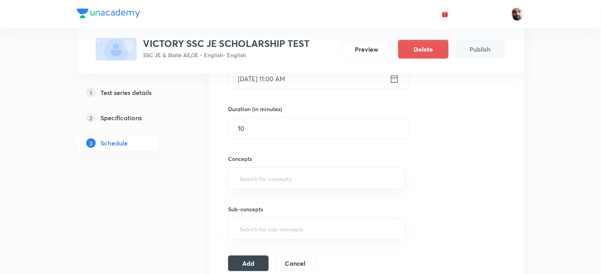
click at [459, 143] on div "Session 1 Live class Test Session title 17/99 SCHOLARSHIP TEST ​ Schedule for S…" at bounding box center [366, 111] width 277 height 319
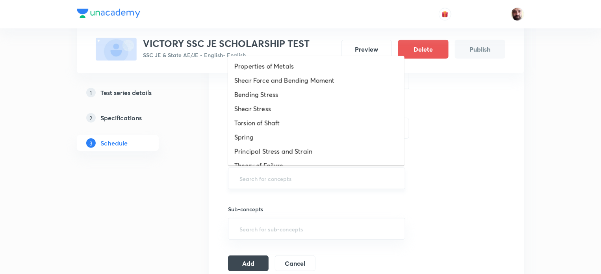
click at [245, 178] on input "text" at bounding box center [317, 178] width 158 height 15
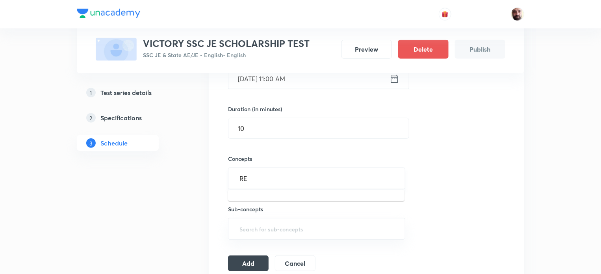
type input "R"
click at [262, 178] on input "text" at bounding box center [317, 178] width 158 height 15
type input "V"
type input "C"
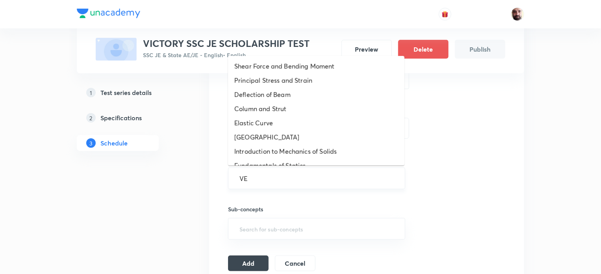
type input "VER"
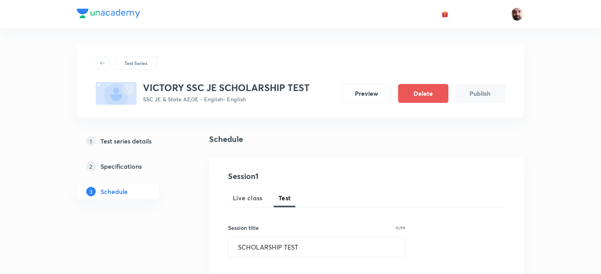
scroll to position [210, 0]
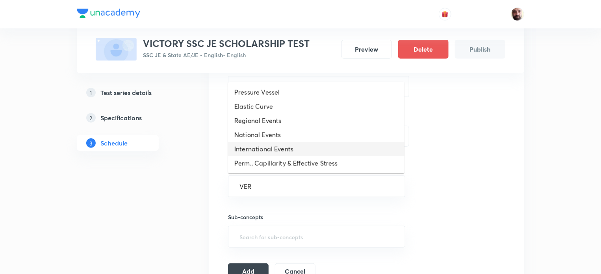
click at [288, 150] on li "International Events" at bounding box center [316, 149] width 177 height 14
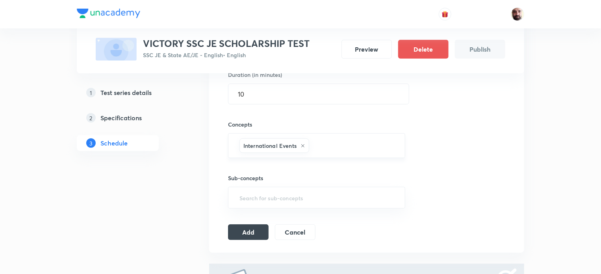
scroll to position [387, 0]
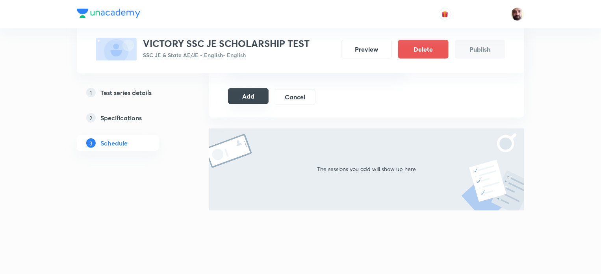
click at [250, 95] on button "Add" at bounding box center [248, 96] width 41 height 16
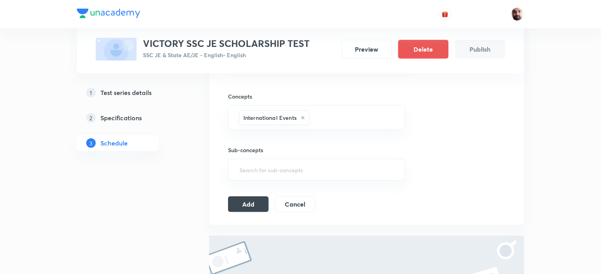
scroll to position [285, 0]
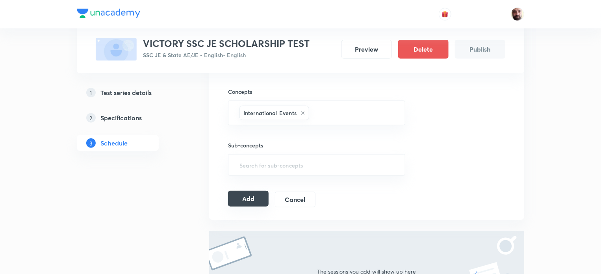
click at [248, 201] on button "Add" at bounding box center [248, 199] width 41 height 16
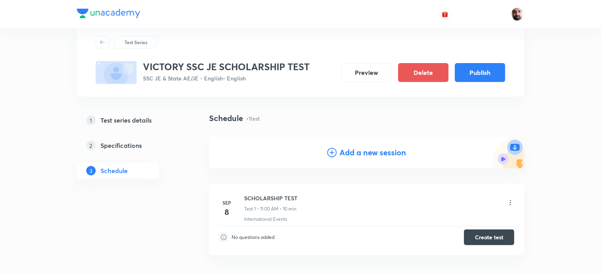
scroll to position [23, 0]
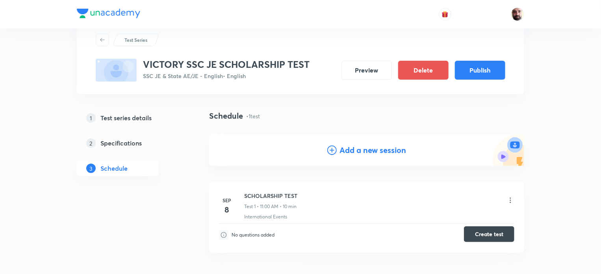
click at [487, 235] on button "Create test" at bounding box center [489, 234] width 50 height 16
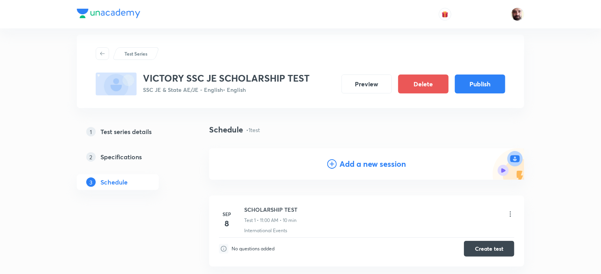
scroll to position [0, 0]
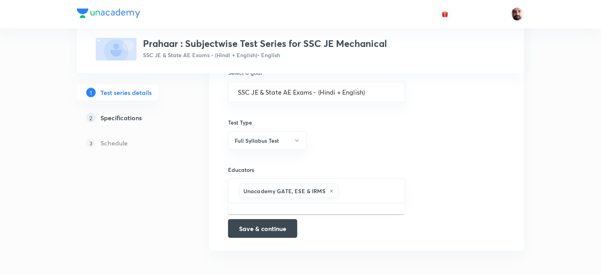
click at [370, 192] on input "text" at bounding box center [368, 191] width 56 height 15
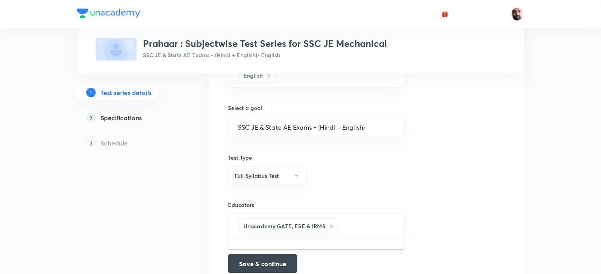
scroll to position [473, 0]
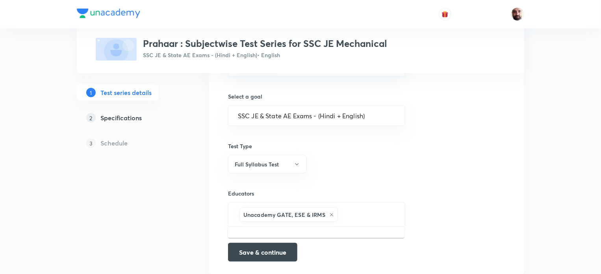
drag, startPoint x: 245, startPoint y: 214, endPoint x: 319, endPoint y: 223, distance: 74.3
click at [319, 223] on div "Unacademy GATE, ESE & IRMS ​" at bounding box center [316, 214] width 177 height 25
drag, startPoint x: 240, startPoint y: 211, endPoint x: 284, endPoint y: 216, distance: 45.2
click at [284, 216] on div "Unacademy GATE, ESE & IRMS" at bounding box center [289, 214] width 99 height 15
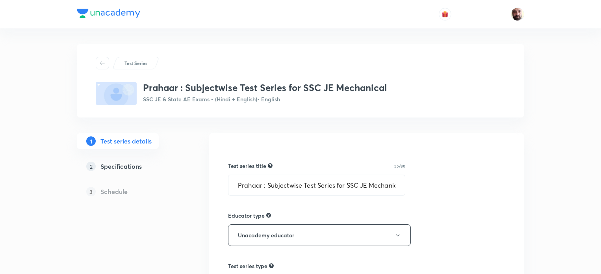
scroll to position [210, 0]
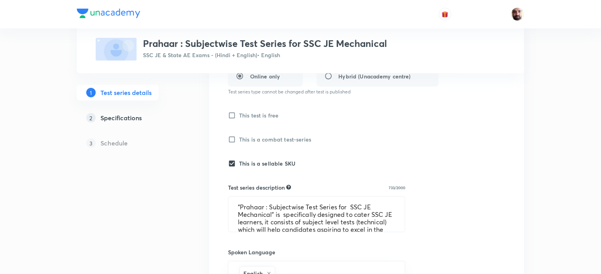
drag, startPoint x: 0, startPoint y: 0, endPoint x: 120, endPoint y: 119, distance: 168.6
click at [120, 119] on h5 "Specifications" at bounding box center [120, 117] width 41 height 9
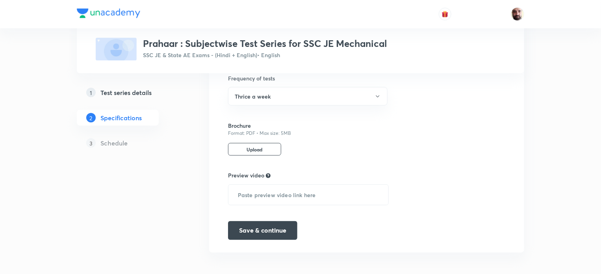
scroll to position [385, 0]
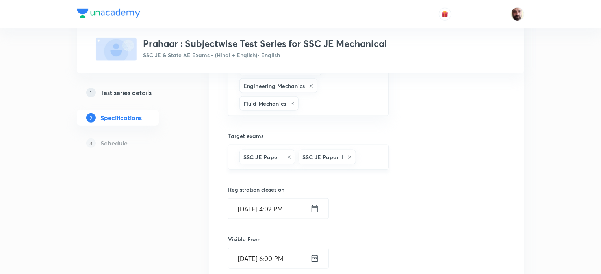
click at [268, 154] on h6 "SSC JE Paper I" at bounding box center [262, 157] width 39 height 8
click at [329, 155] on h6 "SSC JE Paper II" at bounding box center [323, 157] width 41 height 8
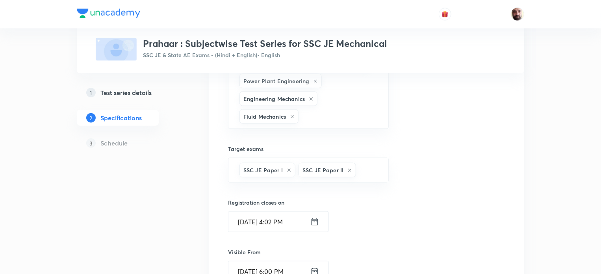
scroll to position [175, 0]
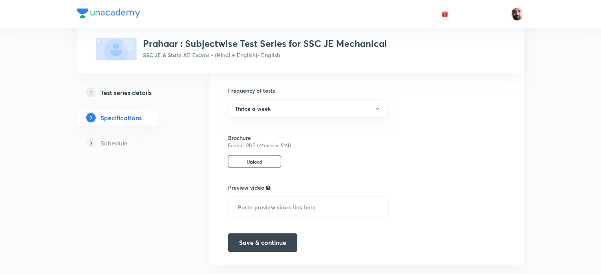
scroll to position [595, 0]
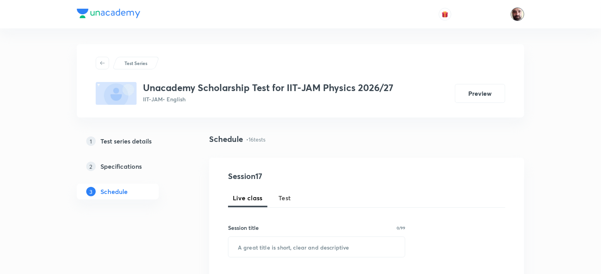
click at [518, 13] on img at bounding box center [517, 13] width 13 height 13
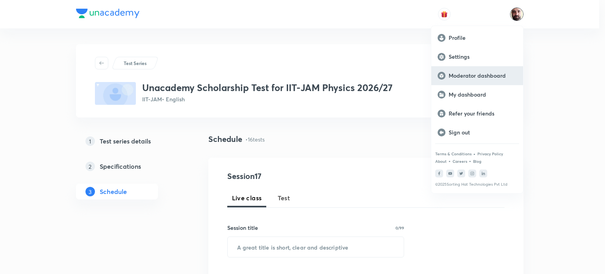
click at [472, 76] on p "Moderator dashboard" at bounding box center [483, 75] width 68 height 7
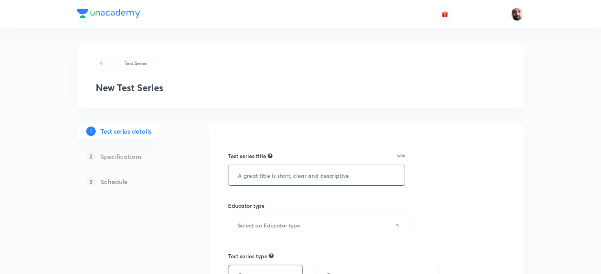
click at [282, 179] on input "text" at bounding box center [317, 175] width 177 height 20
click at [281, 169] on input "text" at bounding box center [317, 175] width 177 height 20
click at [268, 174] on input "text" at bounding box center [317, 175] width 177 height 20
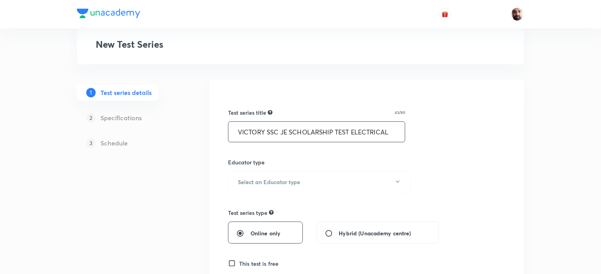
scroll to position [53, 0]
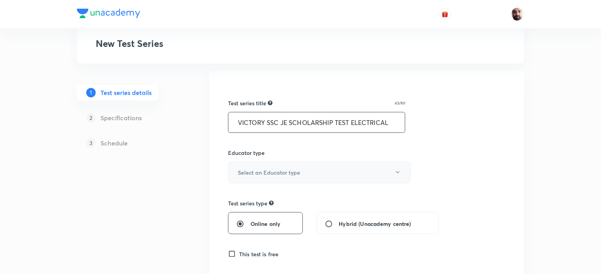
type input "VICTORY SSC JE SCHOLARSHIP TEST ELECTRICAL"
click at [400, 170] on icon "button" at bounding box center [398, 172] width 6 height 6
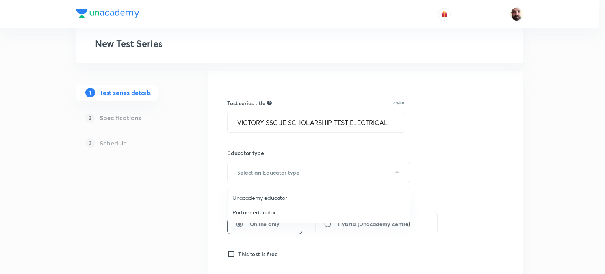
click at [301, 197] on span "Unacademy educator" at bounding box center [318, 197] width 173 height 8
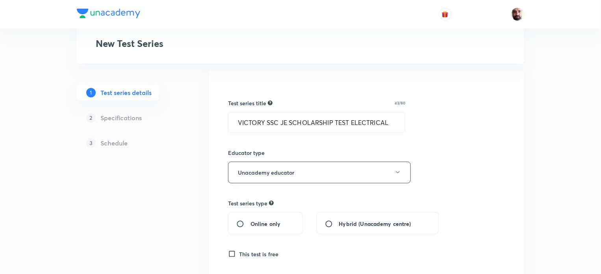
click at [241, 222] on input "Online only" at bounding box center [243, 224] width 14 height 8
radio input "true"
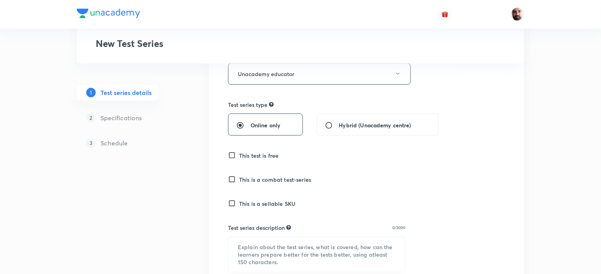
scroll to position [163, 0]
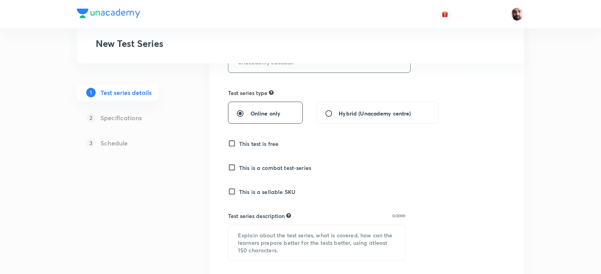
click at [236, 141] on input "This test is free" at bounding box center [233, 143] width 11 height 8
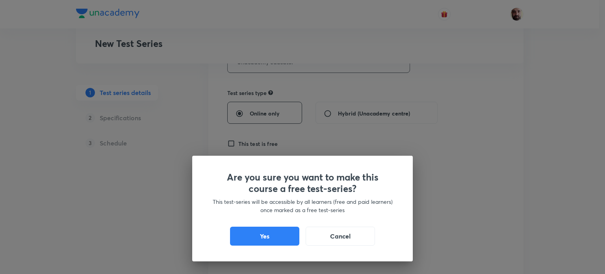
drag, startPoint x: 260, startPoint y: 239, endPoint x: 311, endPoint y: 227, distance: 52.0
click at [265, 238] on button "Yes" at bounding box center [264, 236] width 69 height 19
checkbox input "true"
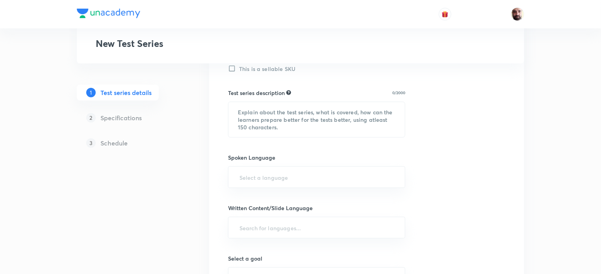
scroll to position [288, 0]
drag, startPoint x: 264, startPoint y: 115, endPoint x: 316, endPoint y: 132, distance: 54.4
click at [316, 132] on textarea at bounding box center [317, 117] width 177 height 35
click at [253, 114] on textarea at bounding box center [317, 117] width 177 height 35
paste textarea "Victory SSC JE Test Series This test series is specifically designed for SSC JE…"
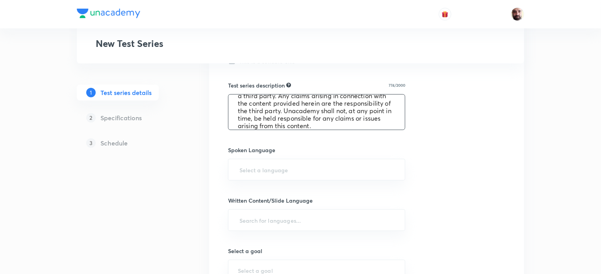
scroll to position [306, 0]
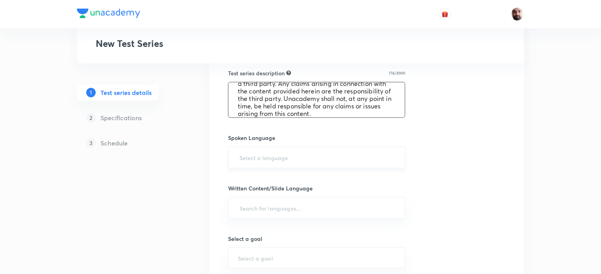
type textarea "Victory SSC JE Test Series This test series is specifically designed for SSC JE…"
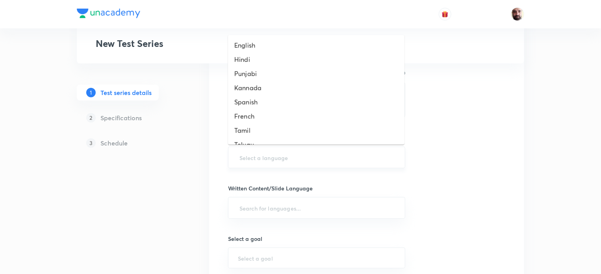
click at [282, 156] on input "text" at bounding box center [317, 157] width 158 height 15
drag, startPoint x: 251, startPoint y: 45, endPoint x: 267, endPoint y: 143, distance: 99.0
click at [251, 45] on li "English" at bounding box center [316, 45] width 177 height 14
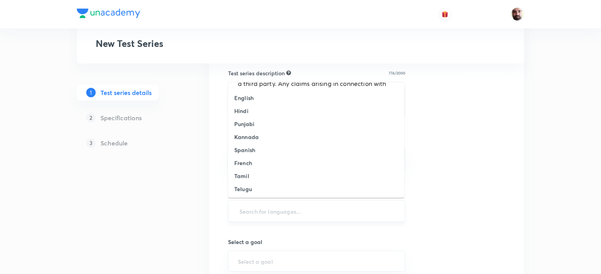
click at [266, 214] on input "text" at bounding box center [317, 211] width 158 height 15
click at [246, 96] on h6 "English" at bounding box center [243, 98] width 19 height 8
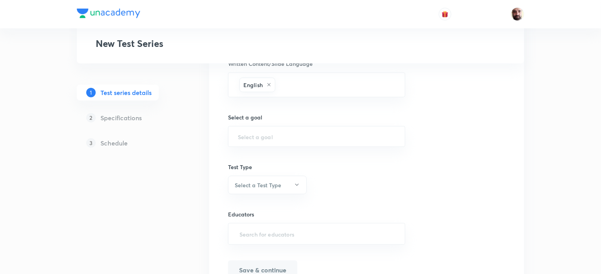
scroll to position [448, 0]
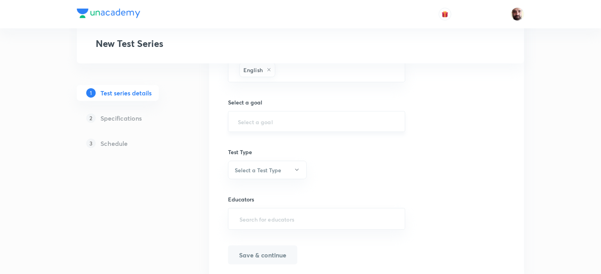
click at [274, 120] on input "text" at bounding box center [317, 121] width 158 height 7
type input "Unacedemy GATE, ESE"
click at [299, 164] on button "Select a Test Type" at bounding box center [267, 170] width 79 height 19
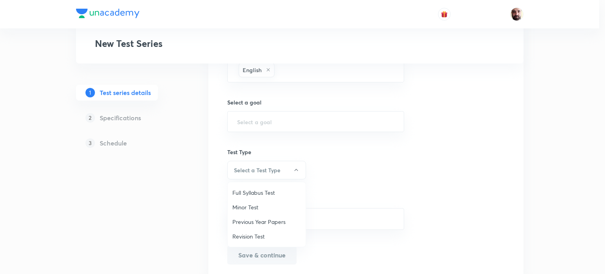
click at [261, 206] on span "Minor Test" at bounding box center [266, 207] width 69 height 8
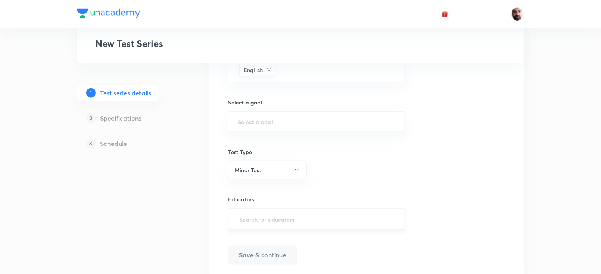
click at [288, 217] on input "text" at bounding box center [317, 219] width 158 height 15
click at [281, 120] on input "text" at bounding box center [317, 121] width 158 height 7
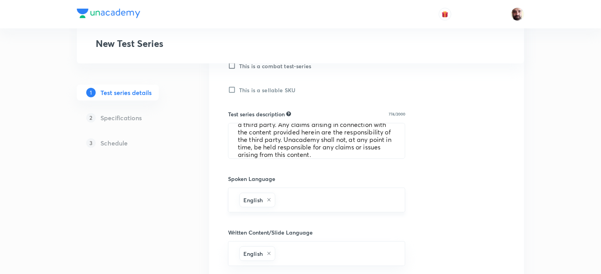
scroll to position [475, 0]
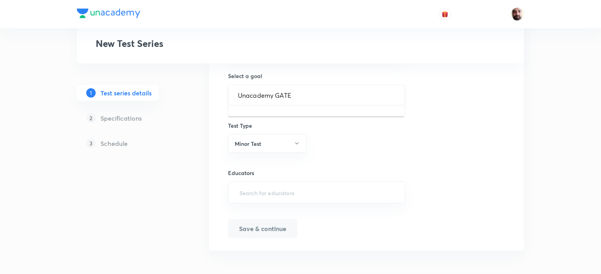
click at [302, 93] on input "Unacademy GATE" at bounding box center [317, 94] width 158 height 7
type input "Unacademy GATE"
click at [258, 94] on input "text" at bounding box center [317, 94] width 158 height 7
type input "U"
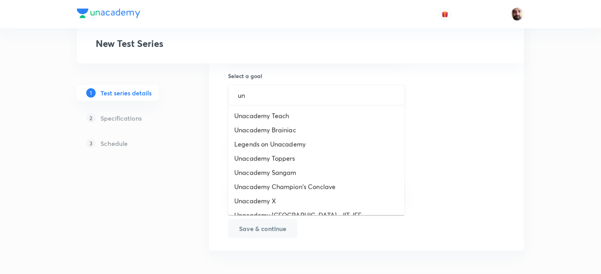
type input "u"
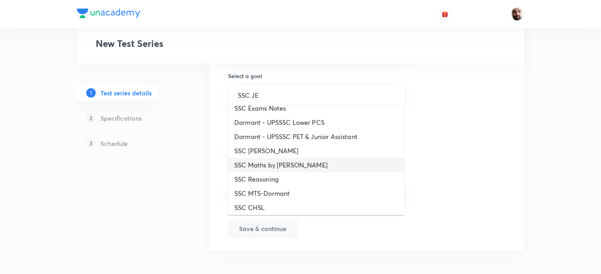
scroll to position [0, 0]
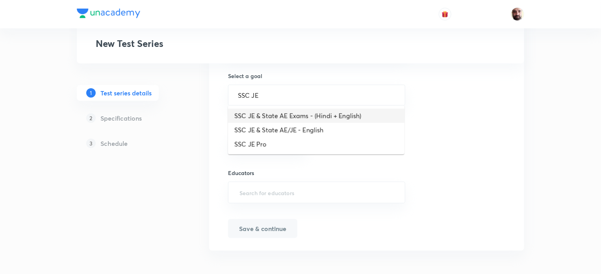
click at [323, 113] on li "SSC JE & State AE Exams - (Hindi + English)" at bounding box center [316, 116] width 177 height 14
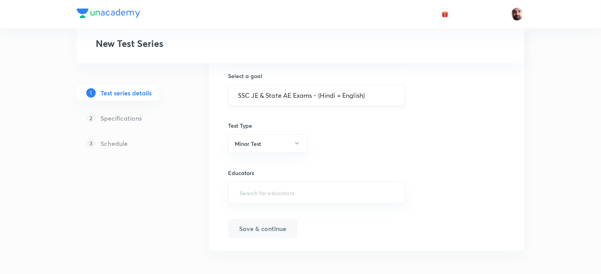
click at [341, 93] on input "SSC JE & State AE Exams - (Hindi + English)" at bounding box center [317, 94] width 158 height 7
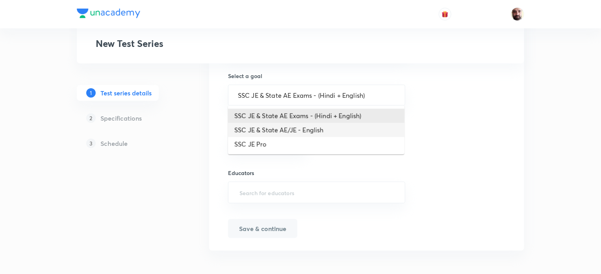
click at [322, 127] on li "SSC JE & State AE/JE - English" at bounding box center [316, 130] width 177 height 14
type input "SSC JE & State AE/JE - English"
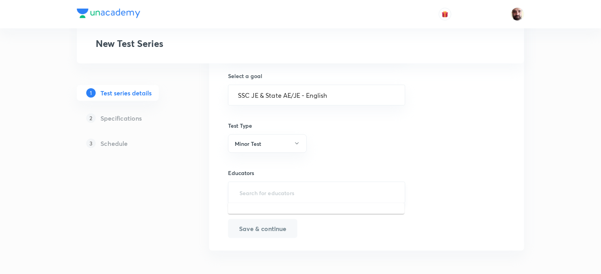
click at [259, 194] on input "text" at bounding box center [317, 192] width 158 height 15
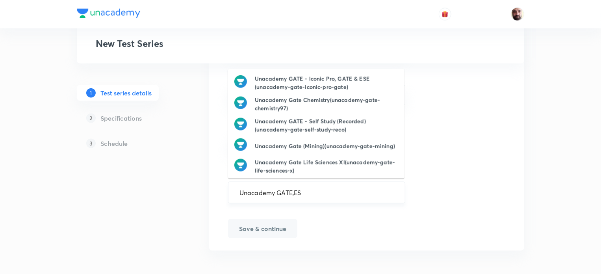
type input "Unacademy GATE,ESE"
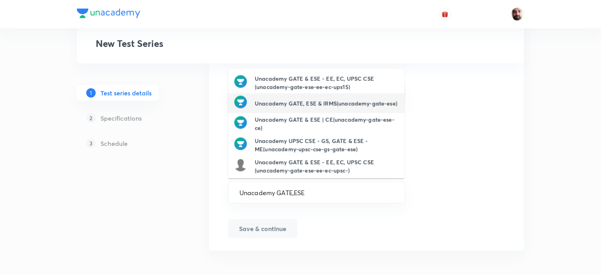
click at [299, 102] on h6 "Unacademy GATE, ESE & IRMS(unacademy-gate-ese)" at bounding box center [326, 103] width 143 height 8
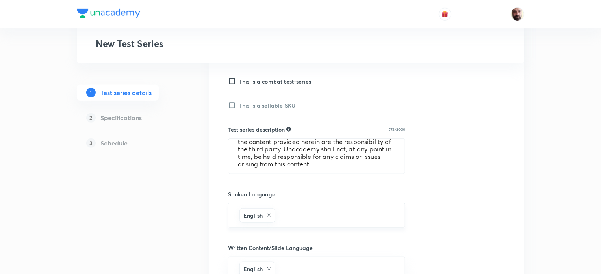
scroll to position [39, 0]
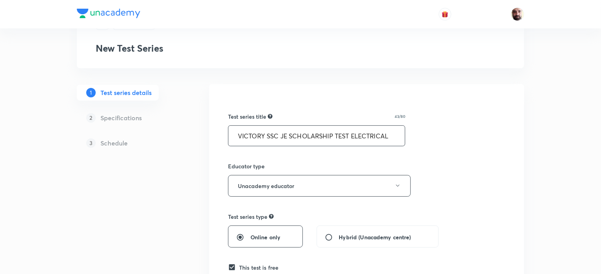
drag, startPoint x: 350, startPoint y: 135, endPoint x: 358, endPoint y: 160, distance: 26.4
click at [351, 138] on input "VICTORY SSC JE SCHOLARSHIP TEST ELECTRICAL" at bounding box center [317, 136] width 177 height 20
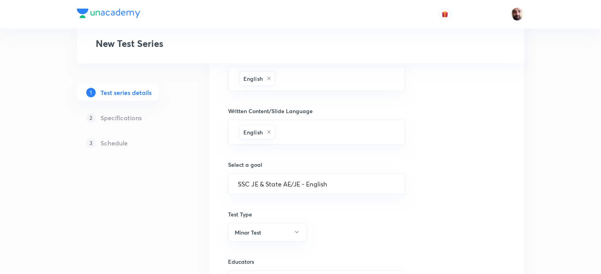
scroll to position [478, 0]
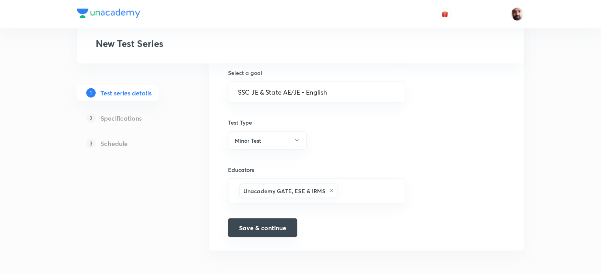
click at [279, 227] on button "Save & continue" at bounding box center [262, 227] width 69 height 19
type input "VICTORY SSC JE SCHOLARSHIP TEST- ELECTRICAL"
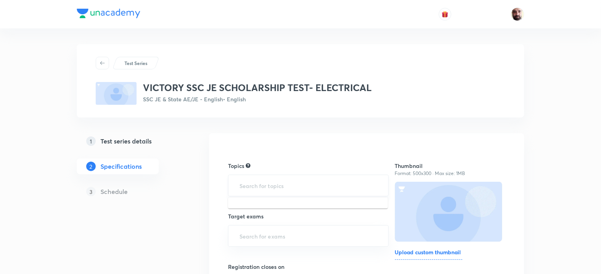
click at [271, 184] on input "text" at bounding box center [308, 185] width 141 height 15
click at [269, 185] on input "text" at bounding box center [308, 185] width 141 height 15
click at [268, 184] on input "text" at bounding box center [308, 185] width 141 height 15
type input "E"
type input "V"
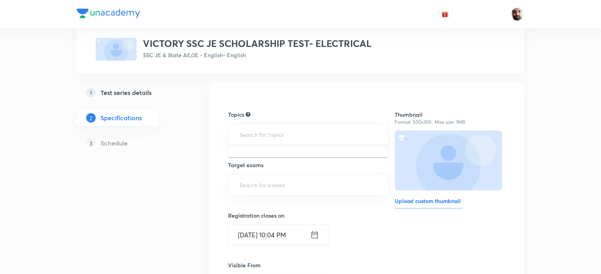
scroll to position [72, 0]
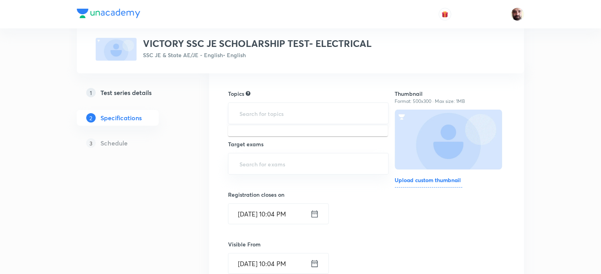
click at [279, 116] on input "text" at bounding box center [308, 113] width 141 height 15
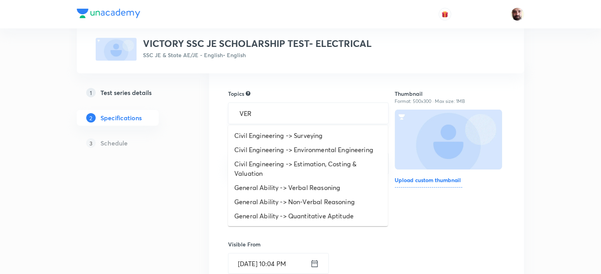
type input "VERB"
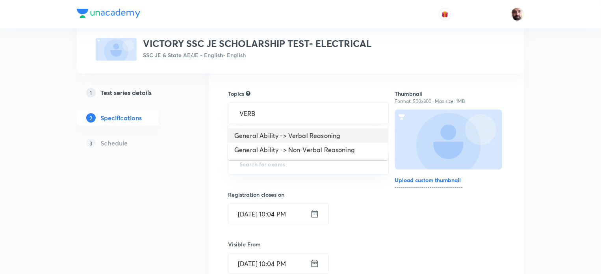
click at [280, 133] on li "General Ability -> Verbal Reasoning" at bounding box center [308, 135] width 160 height 14
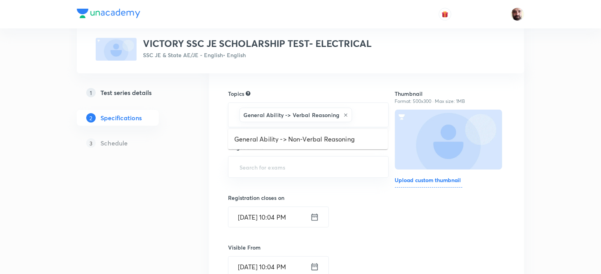
click at [360, 109] on input "text" at bounding box center [366, 115] width 25 height 15
click at [322, 137] on li "General Ability -> Non-Verbal Reasoning" at bounding box center [308, 139] width 160 height 14
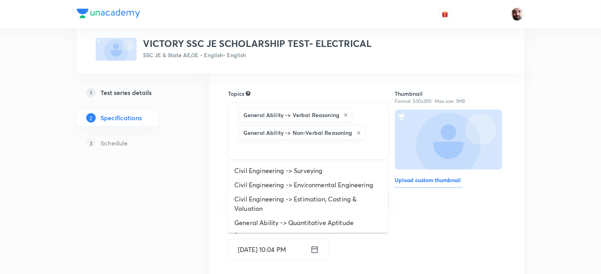
click at [281, 145] on input "text" at bounding box center [308, 148] width 141 height 15
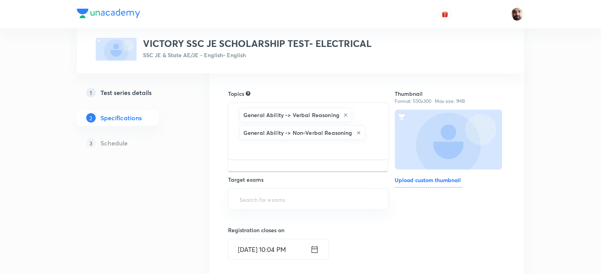
click at [273, 146] on input "text" at bounding box center [308, 148] width 141 height 15
click at [253, 146] on input "text" at bounding box center [308, 148] width 141 height 15
click at [292, 146] on input "text" at bounding box center [308, 148] width 141 height 15
type input "G"
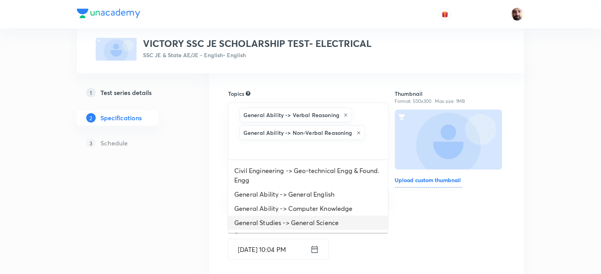
click at [274, 223] on li "General Studies -> General Science" at bounding box center [308, 223] width 160 height 14
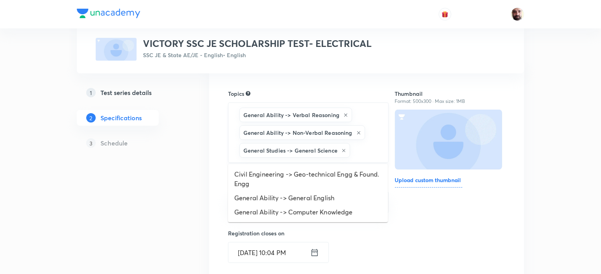
click at [367, 152] on input "text" at bounding box center [365, 150] width 27 height 15
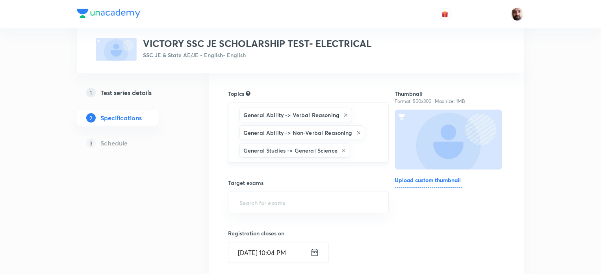
click at [364, 146] on input "text" at bounding box center [365, 150] width 27 height 15
click at [362, 149] on input "text" at bounding box center [365, 150] width 27 height 15
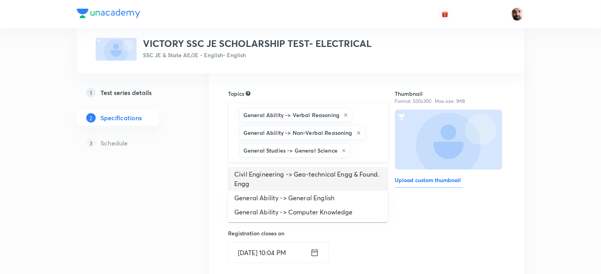
click at [363, 151] on input "text" at bounding box center [365, 150] width 27 height 15
click at [362, 150] on input "text" at bounding box center [365, 150] width 27 height 15
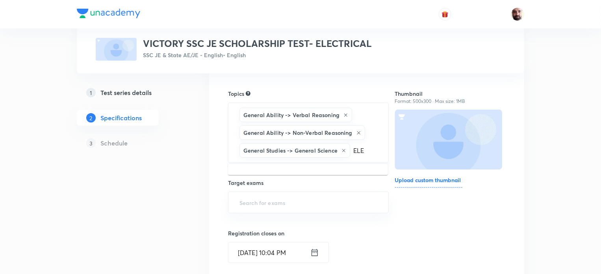
type input "ELEC"
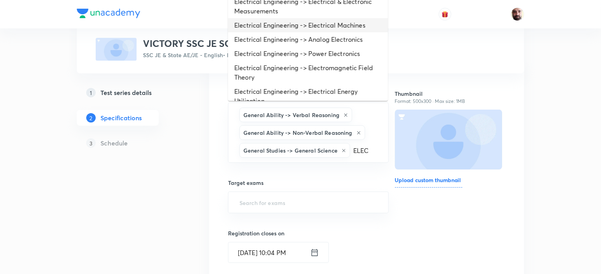
click at [336, 26] on li "Electrical Engineering -> Electrical Machines" at bounding box center [308, 25] width 160 height 14
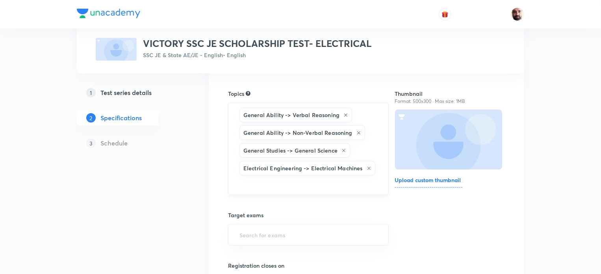
click at [333, 180] on input "text" at bounding box center [308, 184] width 141 height 15
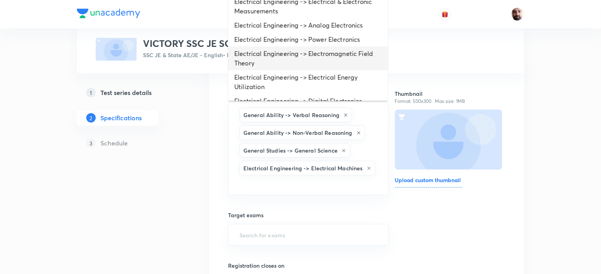
click at [299, 53] on li "Electrical Engineering -> Electromagnetic Field Theory" at bounding box center [308, 58] width 160 height 24
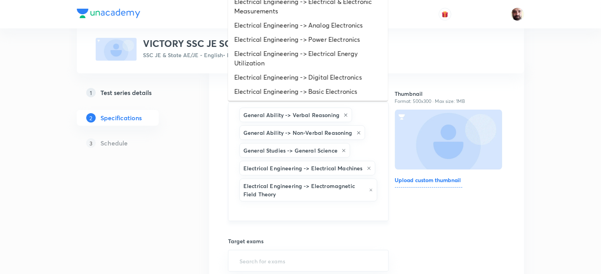
click at [303, 210] on input "text" at bounding box center [308, 210] width 141 height 15
click at [310, 26] on li "Electrical Engineering -> Analog Electronics" at bounding box center [308, 25] width 160 height 14
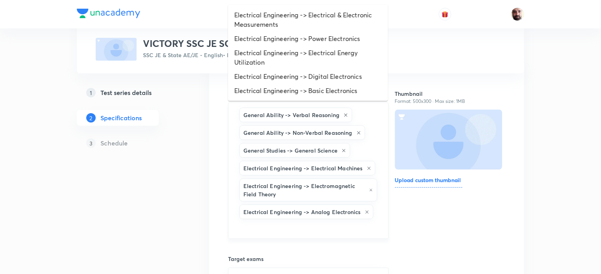
click at [311, 231] on input "text" at bounding box center [308, 228] width 141 height 15
click at [307, 91] on li "Electrical Engineering -> Basic Electronics" at bounding box center [308, 91] width 160 height 14
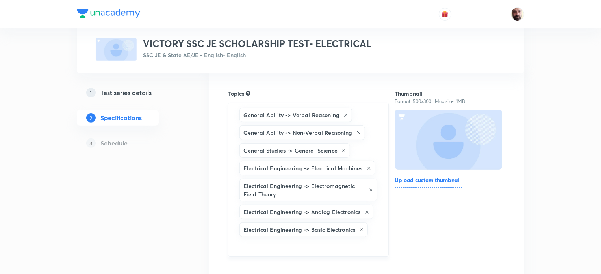
click at [315, 247] on input "text" at bounding box center [308, 245] width 141 height 15
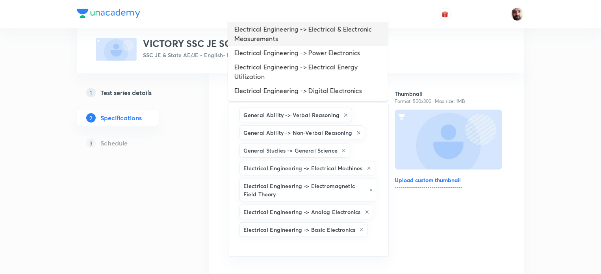
click at [284, 32] on li "Electrical Engineering -> Electrical & Electronic Measurements" at bounding box center [308, 34] width 160 height 24
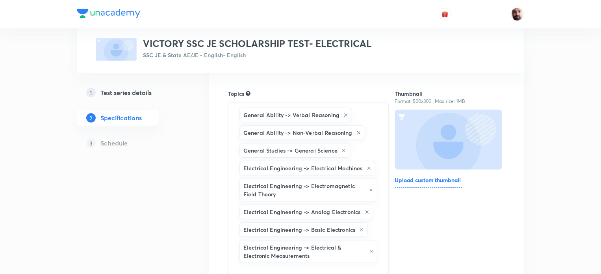
click at [307, 265] on input "text" at bounding box center [308, 271] width 141 height 15
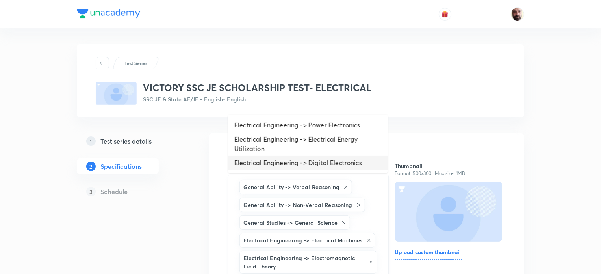
scroll to position [210, 0]
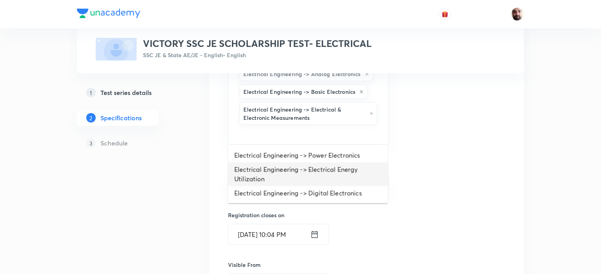
click at [285, 172] on li "Electrical Engineering -> Electrical Energy Utilization" at bounding box center [308, 174] width 160 height 24
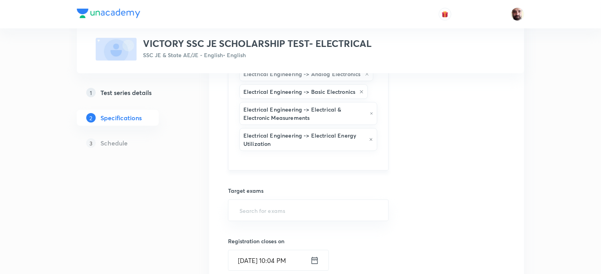
click at [284, 158] on input "text" at bounding box center [308, 159] width 141 height 15
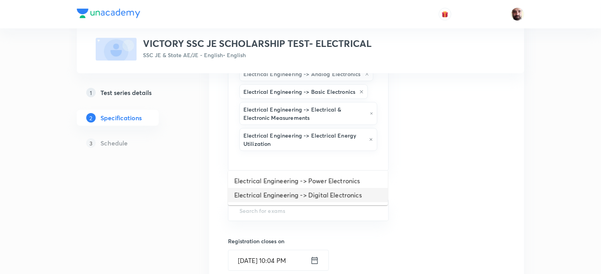
click at [293, 192] on li "Electrical Engineering -> Digital Electronics" at bounding box center [308, 195] width 160 height 14
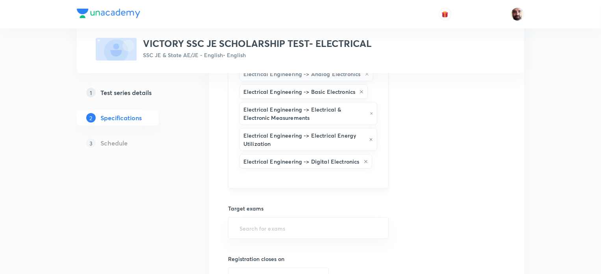
click at [281, 178] on input "text" at bounding box center [308, 177] width 141 height 15
click at [302, 193] on li "Electrical Engineering -> Power Electronics" at bounding box center [308, 198] width 160 height 14
click at [288, 241] on input "text" at bounding box center [308, 245] width 141 height 15
type input "SSC"
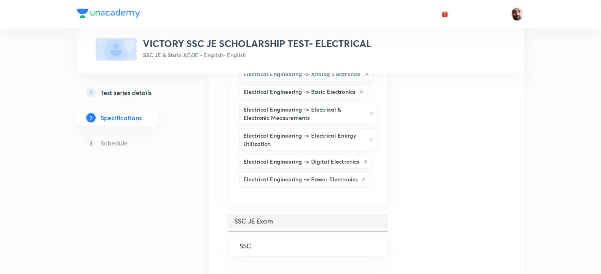
drag, startPoint x: 272, startPoint y: 220, endPoint x: 282, endPoint y: 217, distance: 10.2
click at [272, 219] on li "SSC JE Exam" at bounding box center [308, 221] width 160 height 14
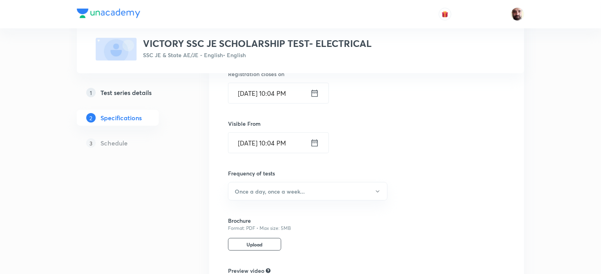
scroll to position [416, 0]
click at [381, 185] on button "Once a day, once a week..." at bounding box center [308, 190] width 160 height 19
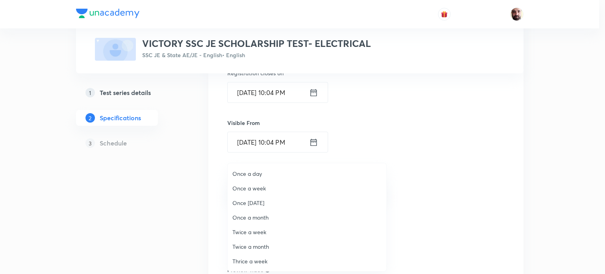
click at [261, 186] on span "Once a week" at bounding box center [306, 188] width 149 height 8
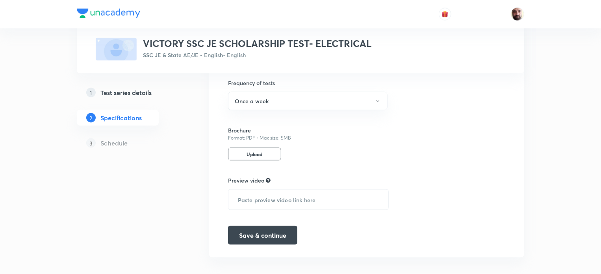
scroll to position [511, 0]
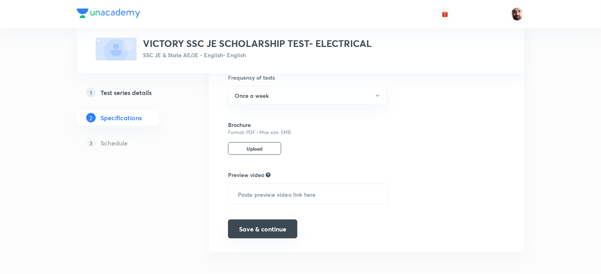
click at [276, 224] on button "Save & continue" at bounding box center [262, 228] width 69 height 19
click at [273, 227] on button "Save & continue" at bounding box center [262, 228] width 69 height 19
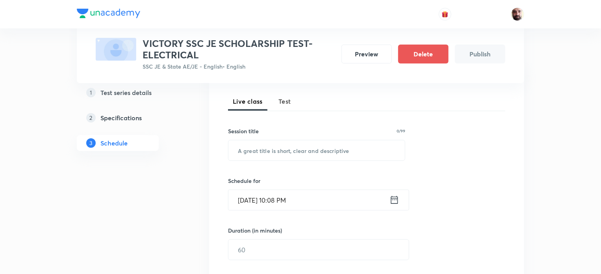
scroll to position [104, 0]
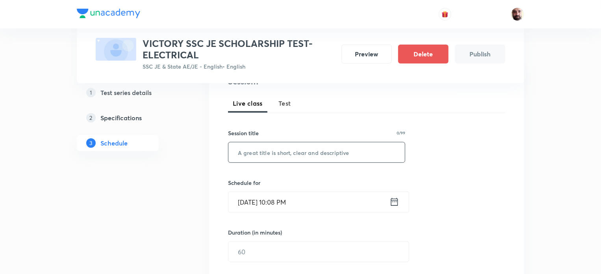
click at [334, 149] on input "text" at bounding box center [317, 152] width 177 height 20
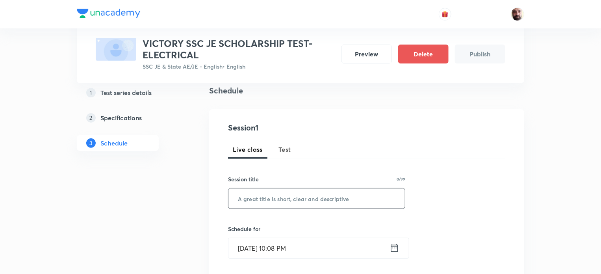
scroll to position [96, 0]
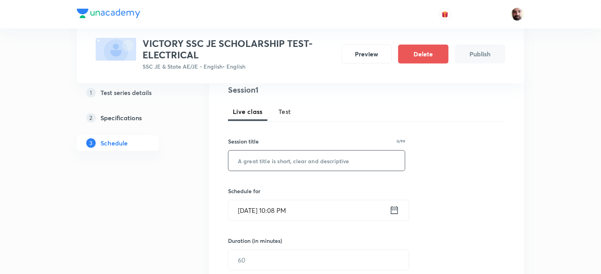
click at [285, 108] on span "Test" at bounding box center [285, 111] width 13 height 9
click at [280, 160] on input "text" at bounding box center [317, 161] width 177 height 20
type input "SCHOLARSHIP TEST"
click at [458, 186] on div "Session 1 Live class Test Session title 16/99 SCHOLARSHIP TEST ​ Schedule for S…" at bounding box center [366, 243] width 277 height 319
click at [390, 211] on icon at bounding box center [395, 209] width 10 height 11
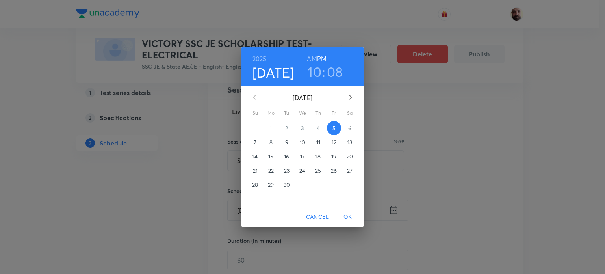
click at [273, 139] on span "8" at bounding box center [271, 142] width 14 height 8
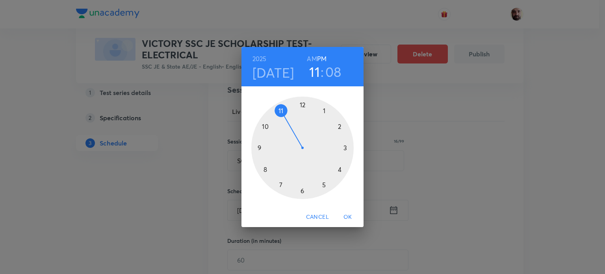
click at [282, 112] on div at bounding box center [302, 148] width 102 height 102
click at [301, 102] on div at bounding box center [302, 148] width 102 height 102
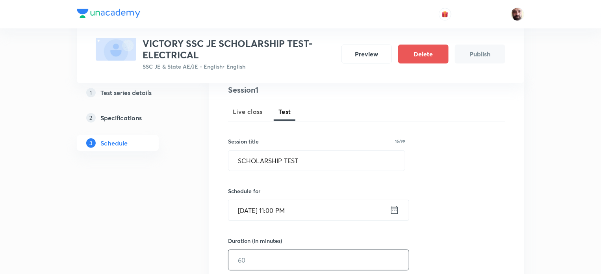
click at [261, 258] on input "text" at bounding box center [319, 260] width 180 height 20
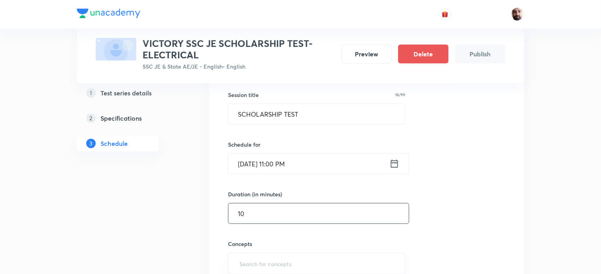
scroll to position [147, 0]
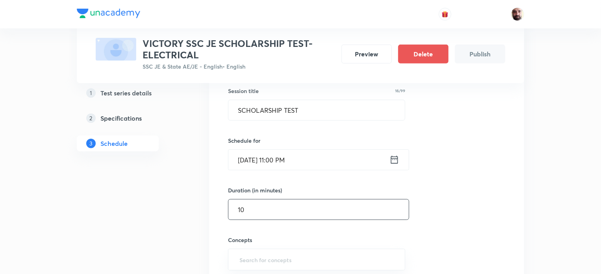
type input "10"
click at [293, 159] on input "Sep 8, 2025, 11:00 PM" at bounding box center [309, 160] width 161 height 20
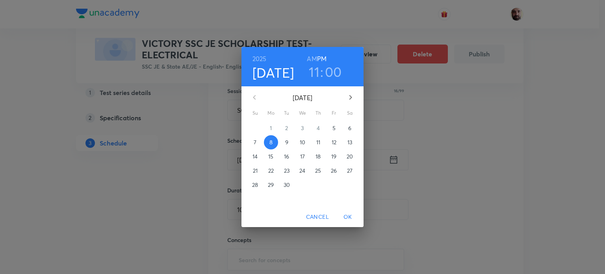
click at [312, 60] on h6 "AM" at bounding box center [312, 58] width 10 height 11
click at [351, 217] on span "OK" at bounding box center [347, 217] width 19 height 10
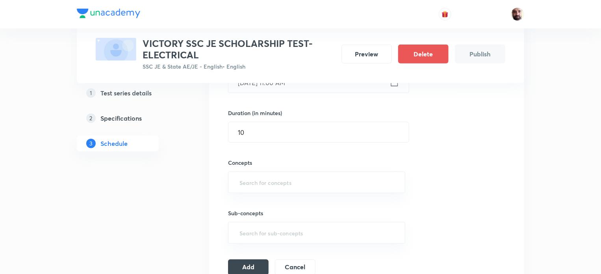
scroll to position [229, 0]
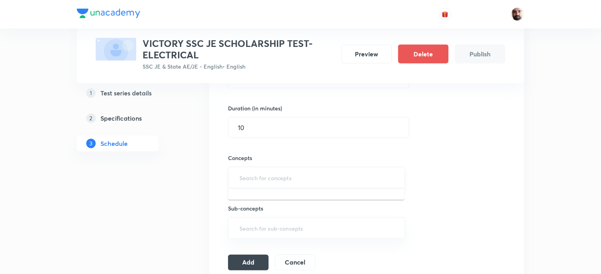
click at [283, 177] on input "text" at bounding box center [317, 177] width 158 height 15
type input "VERB"
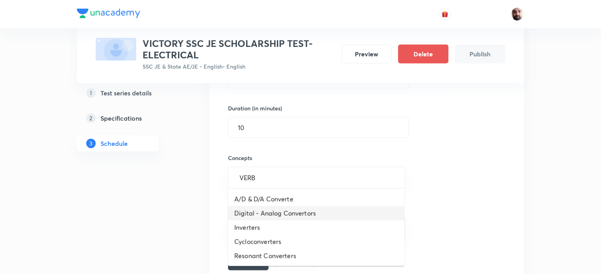
click at [288, 214] on li "Digital - Analog Convertors" at bounding box center [316, 213] width 177 height 14
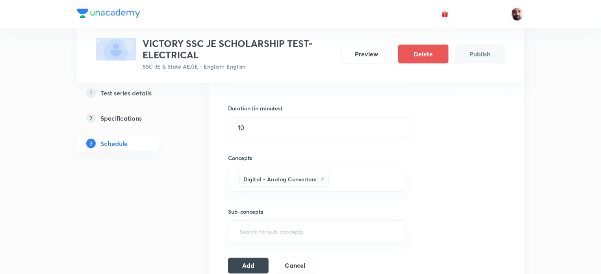
scroll to position [397, 0]
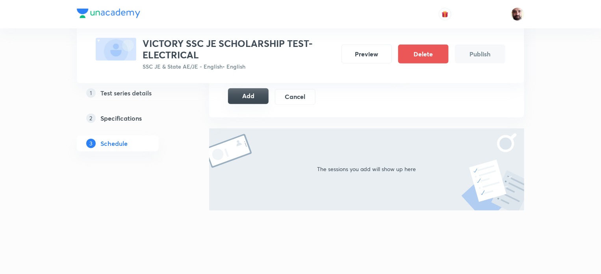
click at [248, 101] on button "Add" at bounding box center [248, 96] width 41 height 16
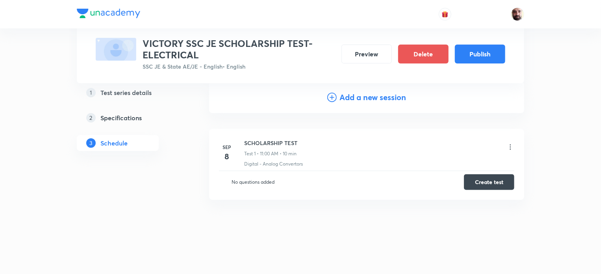
scroll to position [64, 0]
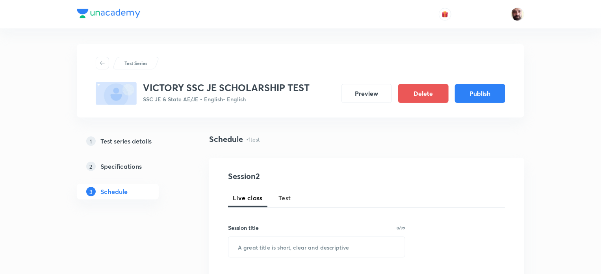
drag, startPoint x: 263, startPoint y: 88, endPoint x: 284, endPoint y: 86, distance: 20.5
click at [264, 88] on h3 "VICTORY SSC JE SCHOLARSHIP TEST" at bounding box center [226, 87] width 167 height 11
click at [305, 86] on h3 "VICTORY SSC JE SCHOLARSHIP TEST" at bounding box center [226, 87] width 167 height 11
click at [311, 87] on div "VICTORY SSC JE SCHOLARSHIP TEST SSC JE & State AE/JE - English • English Previe…" at bounding box center [301, 93] width 410 height 23
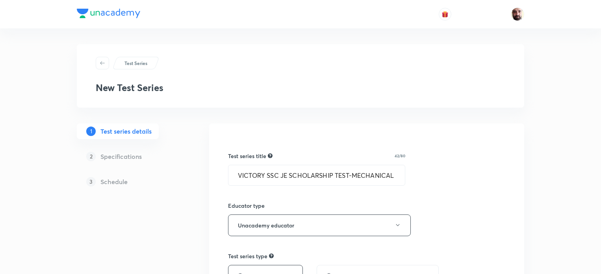
scroll to position [260, 0]
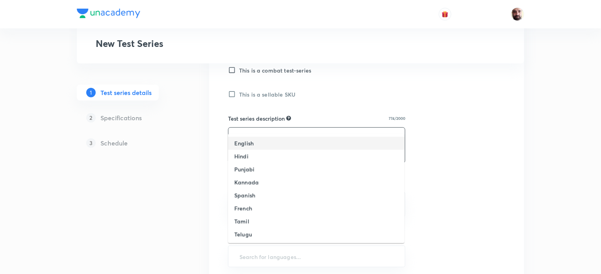
click at [248, 145] on h6 "English" at bounding box center [243, 143] width 19 height 8
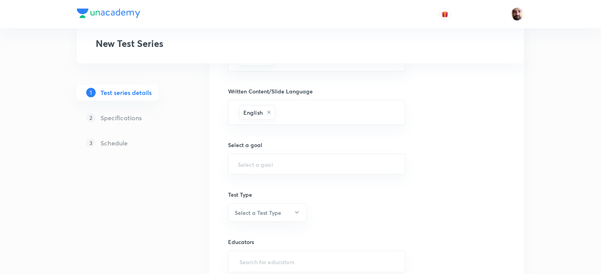
scroll to position [417, 0]
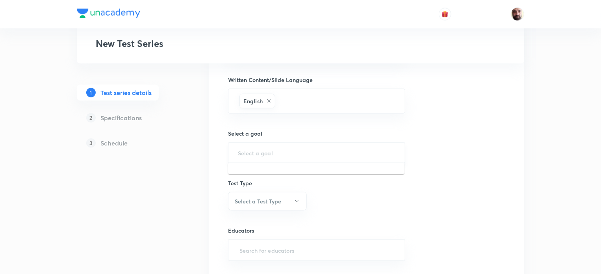
click at [281, 151] on input "text" at bounding box center [317, 152] width 158 height 7
click at [281, 150] on input "SSC" at bounding box center [317, 152] width 158 height 7
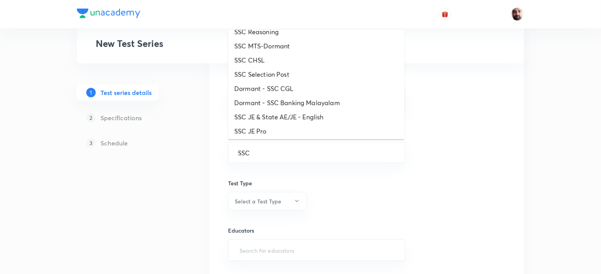
scroll to position [308, 0]
drag, startPoint x: 312, startPoint y: 113, endPoint x: 314, endPoint y: 127, distance: 13.8
click at [312, 114] on li "SSC JE & State AE/JE - English" at bounding box center [316, 115] width 177 height 14
type input "SSC JE & State AE/JE - English"
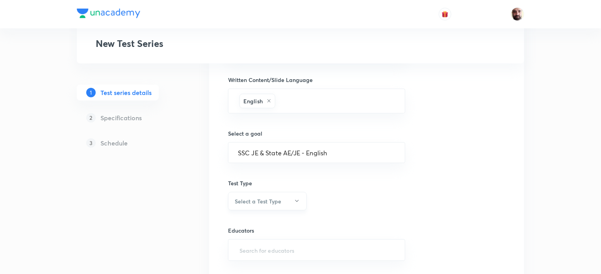
click at [300, 199] on button "Select a Test Type" at bounding box center [267, 201] width 79 height 19
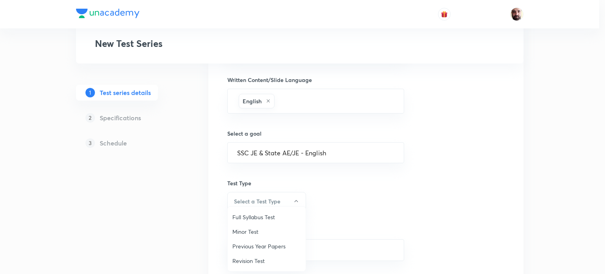
click at [263, 229] on span "Minor Test" at bounding box center [266, 231] width 69 height 8
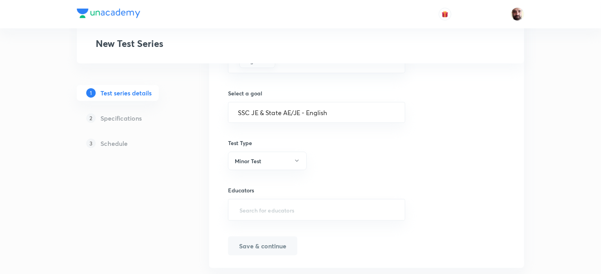
scroll to position [475, 0]
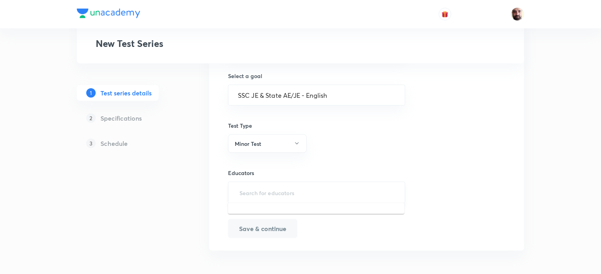
click at [325, 188] on input "text" at bounding box center [317, 192] width 158 height 15
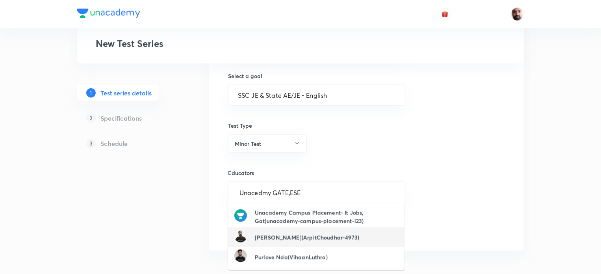
type input "Unacedmy GATE,ESE"
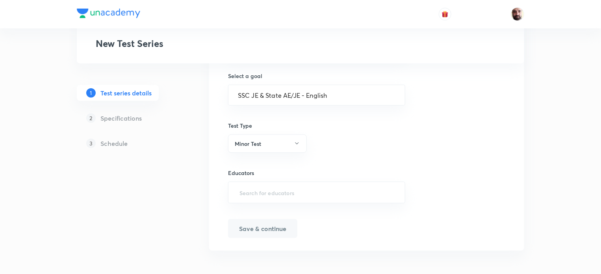
click at [301, 191] on input "text" at bounding box center [317, 192] width 158 height 15
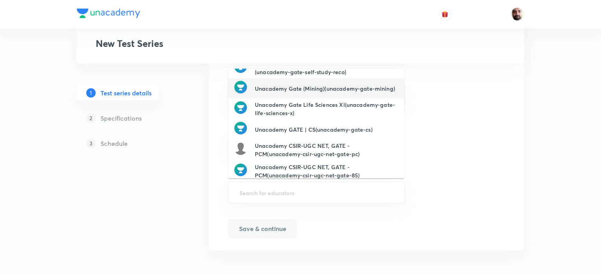
scroll to position [108, 0]
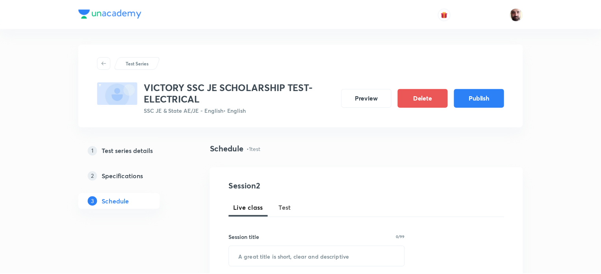
scroll to position [129, 0]
